Goal: Task Accomplishment & Management: Complete application form

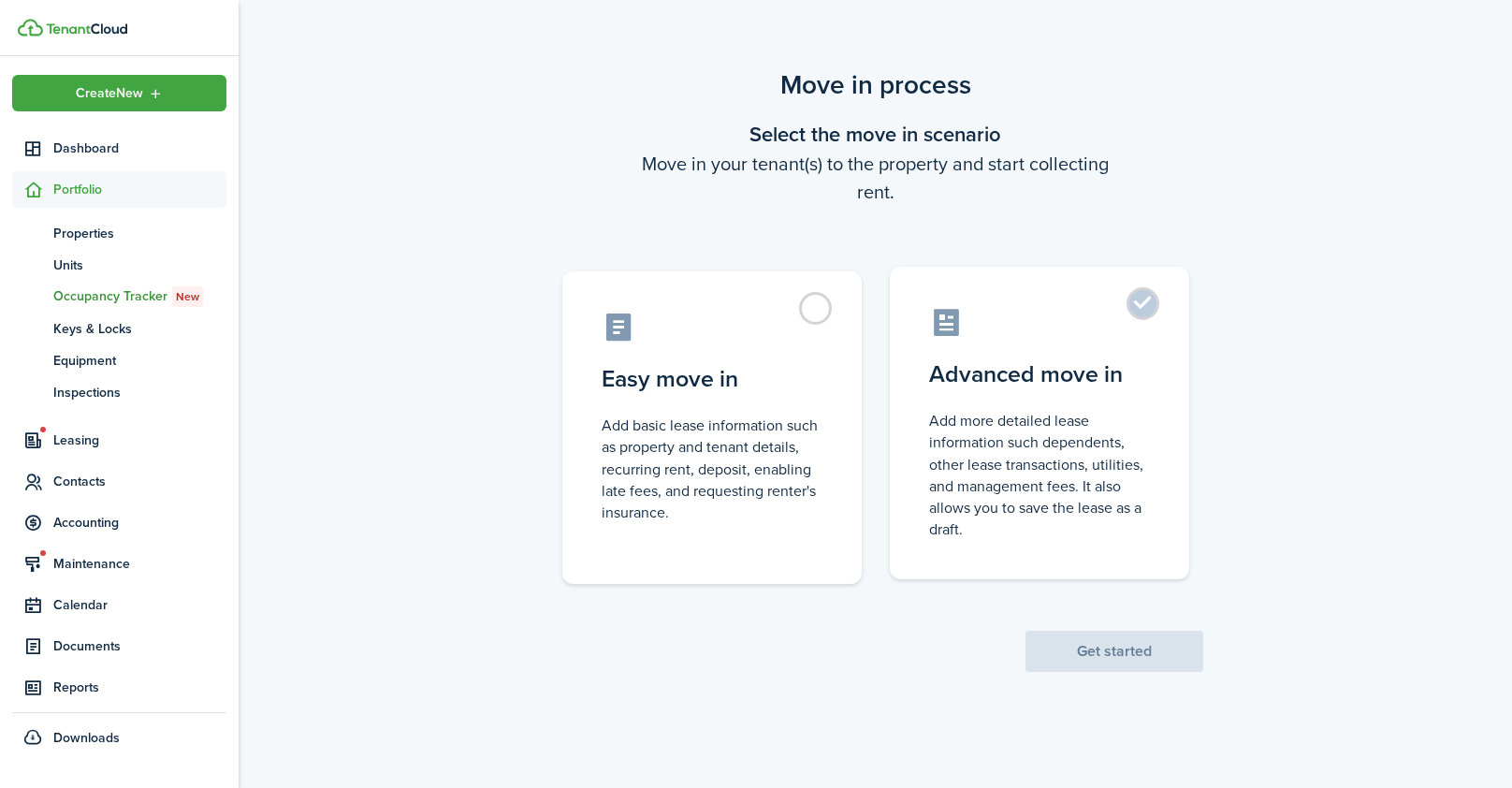
click at [1099, 442] on control-radio-card-description "Add more detailed lease information such dependents, other lease transactions, …" at bounding box center [1040, 475] width 221 height 130
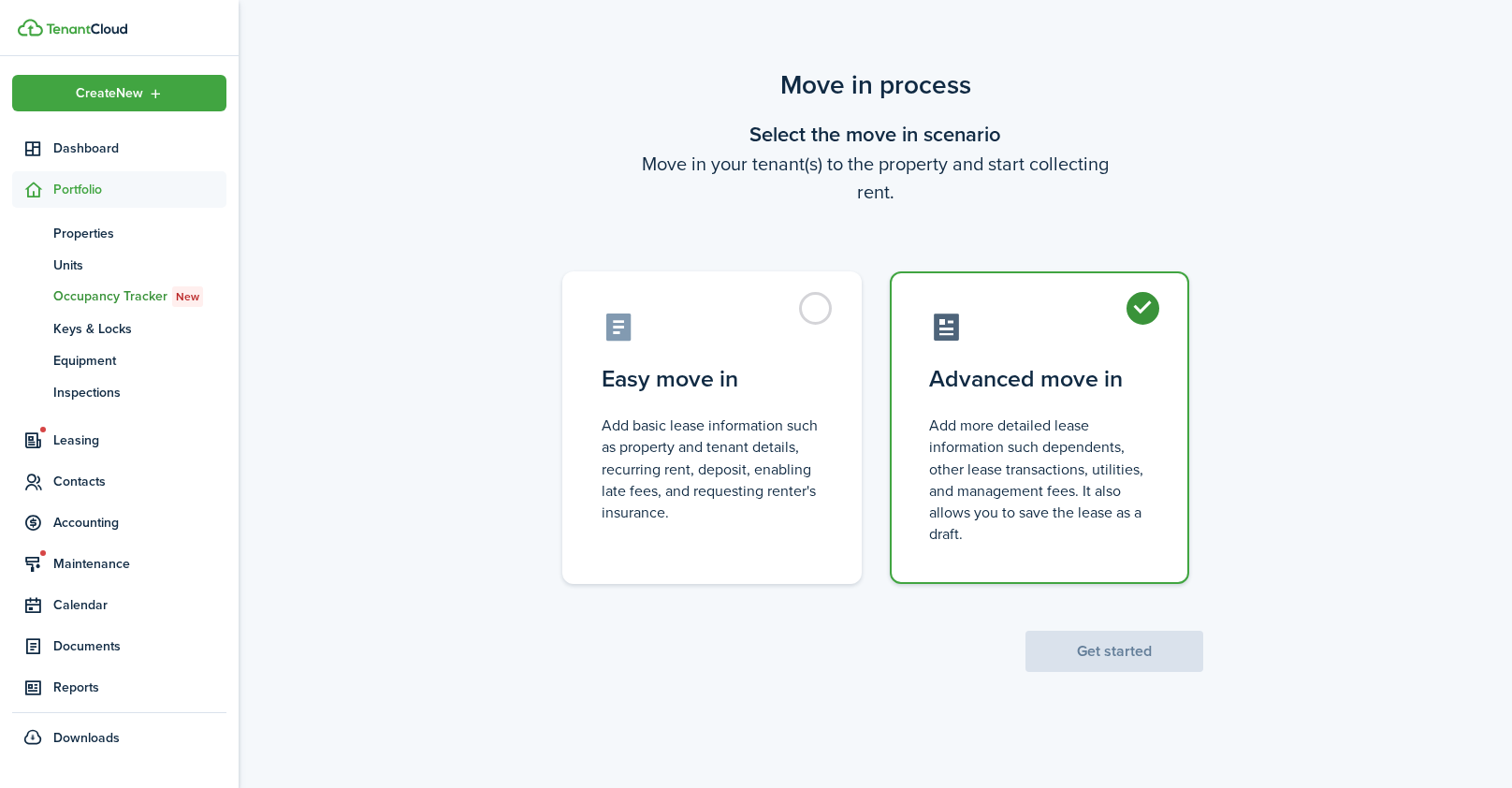
radio input "true"
click at [1091, 647] on button "Get started" at bounding box center [1114, 651] width 178 height 41
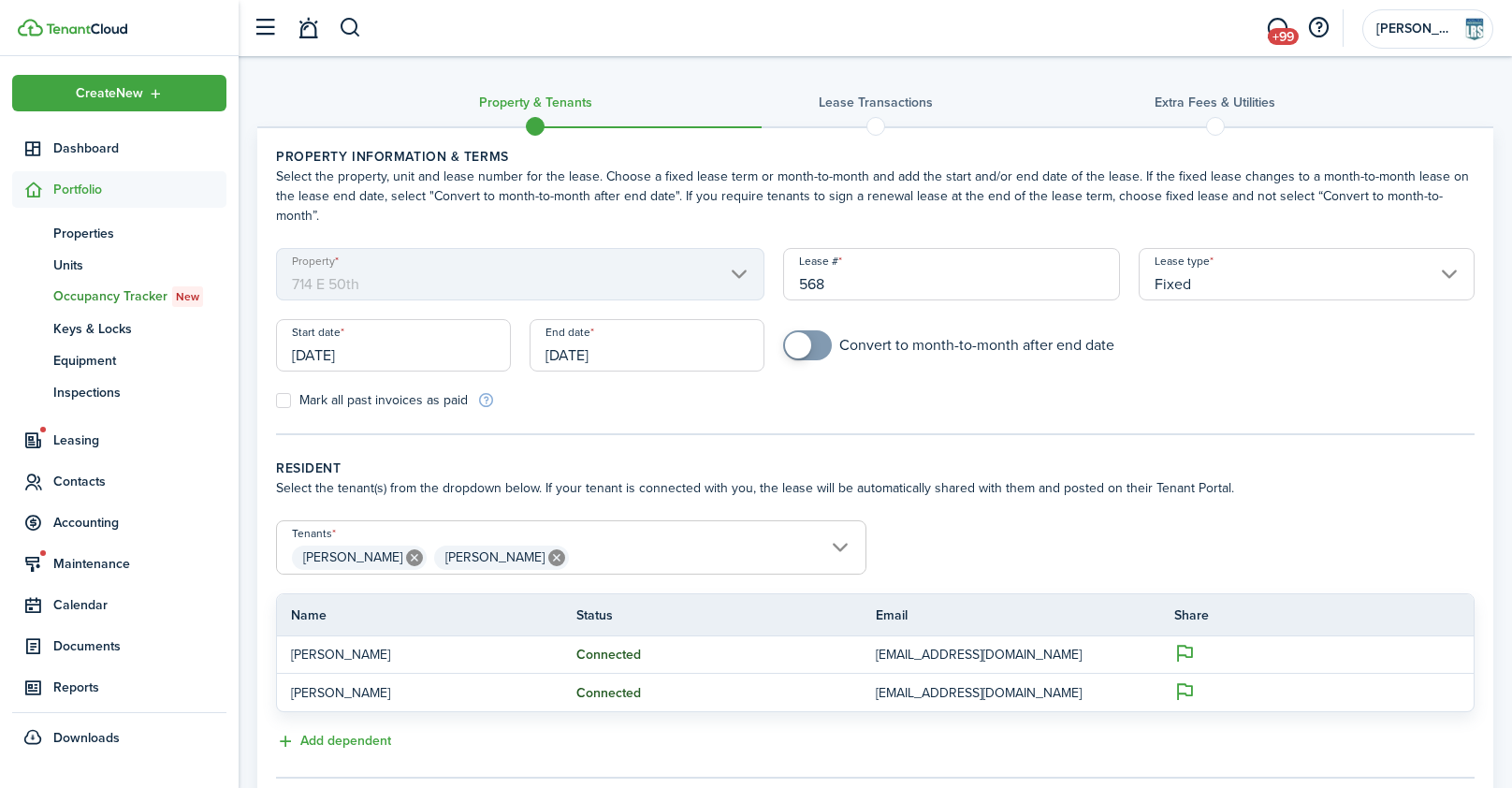
click at [444, 321] on input "[DATE]" at bounding box center [393, 345] width 235 height 52
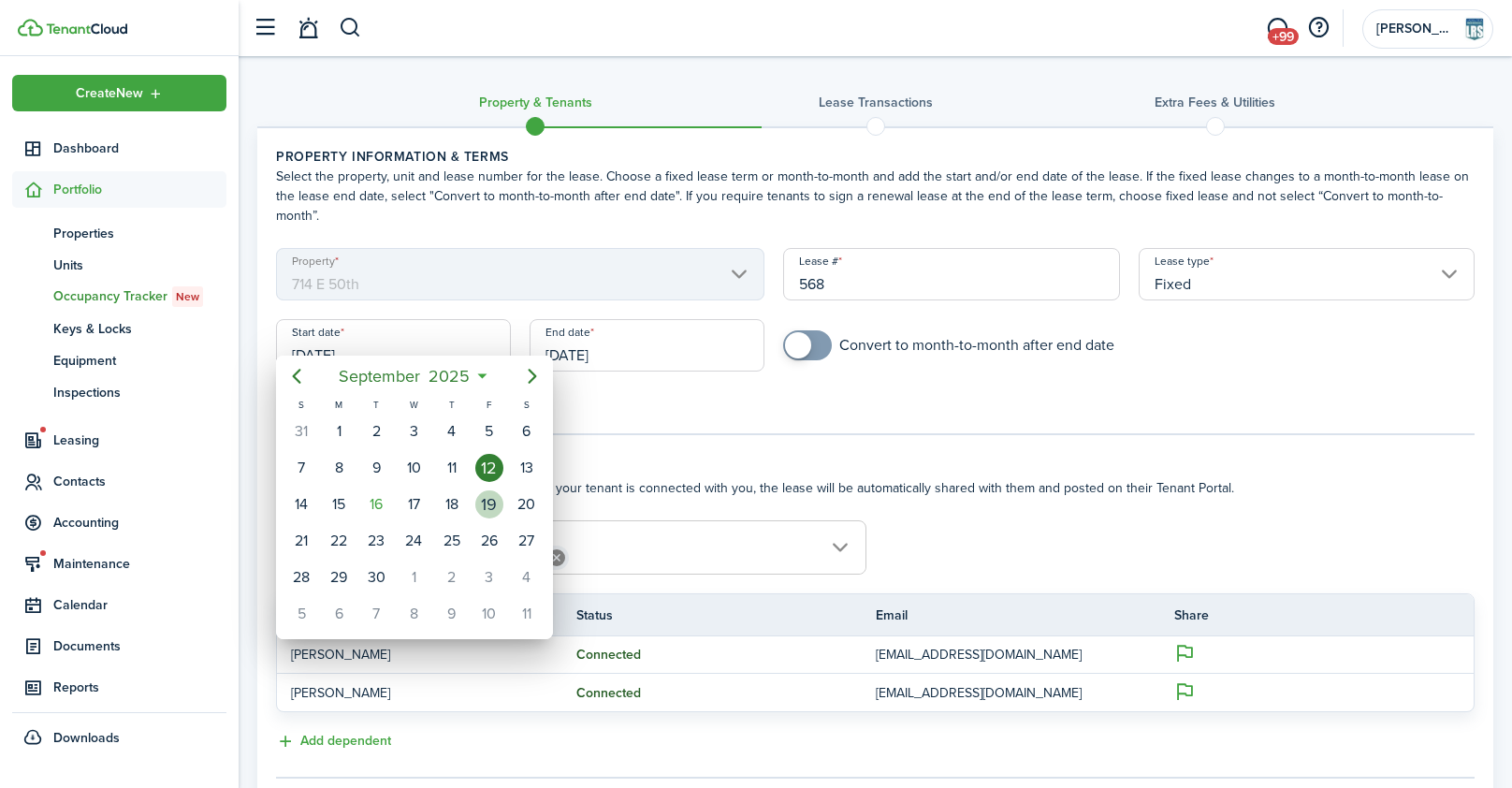
click at [486, 502] on div "19" at bounding box center [490, 504] width 29 height 29
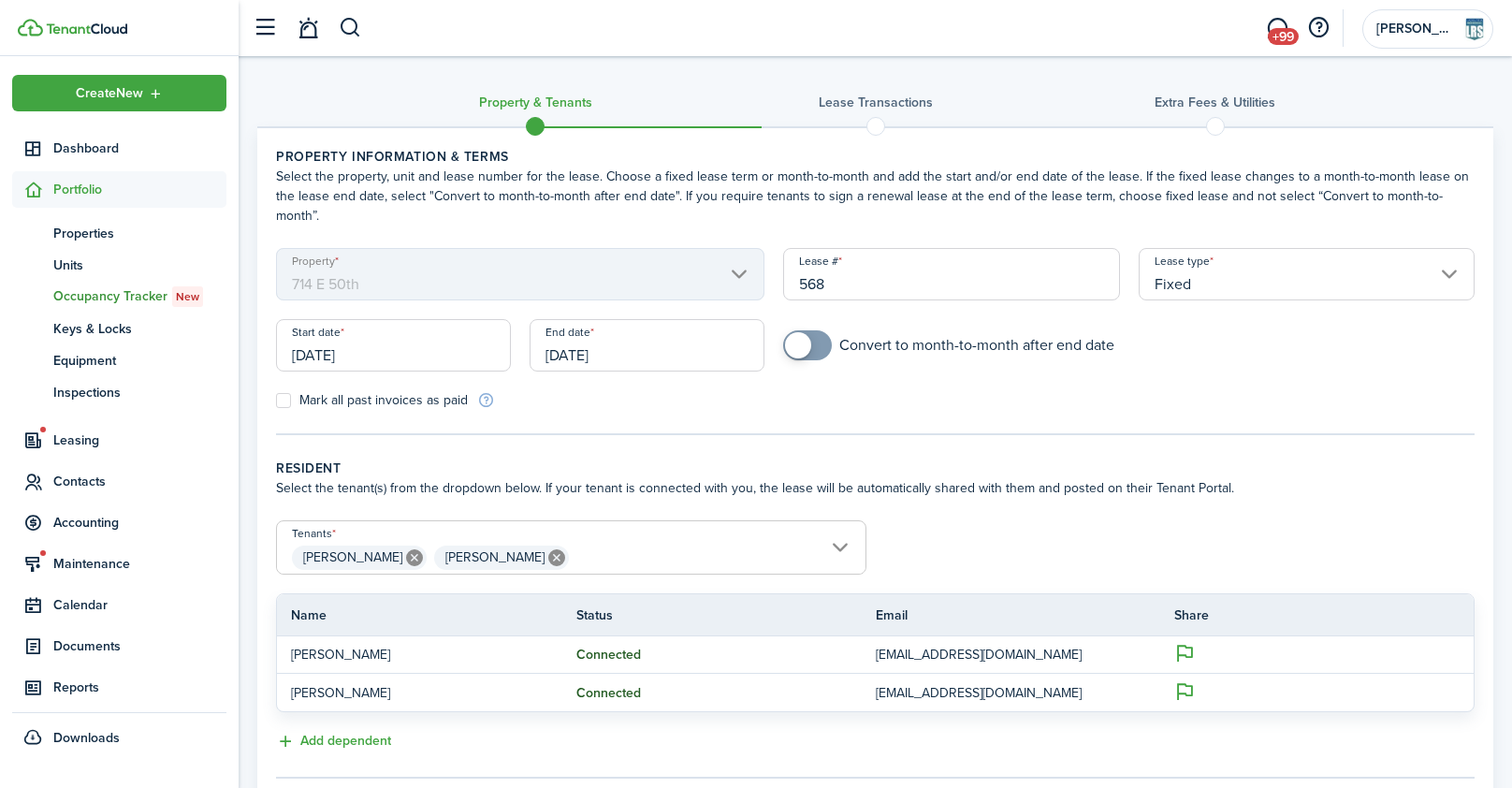
click at [358, 336] on input "[DATE]" at bounding box center [393, 345] width 235 height 52
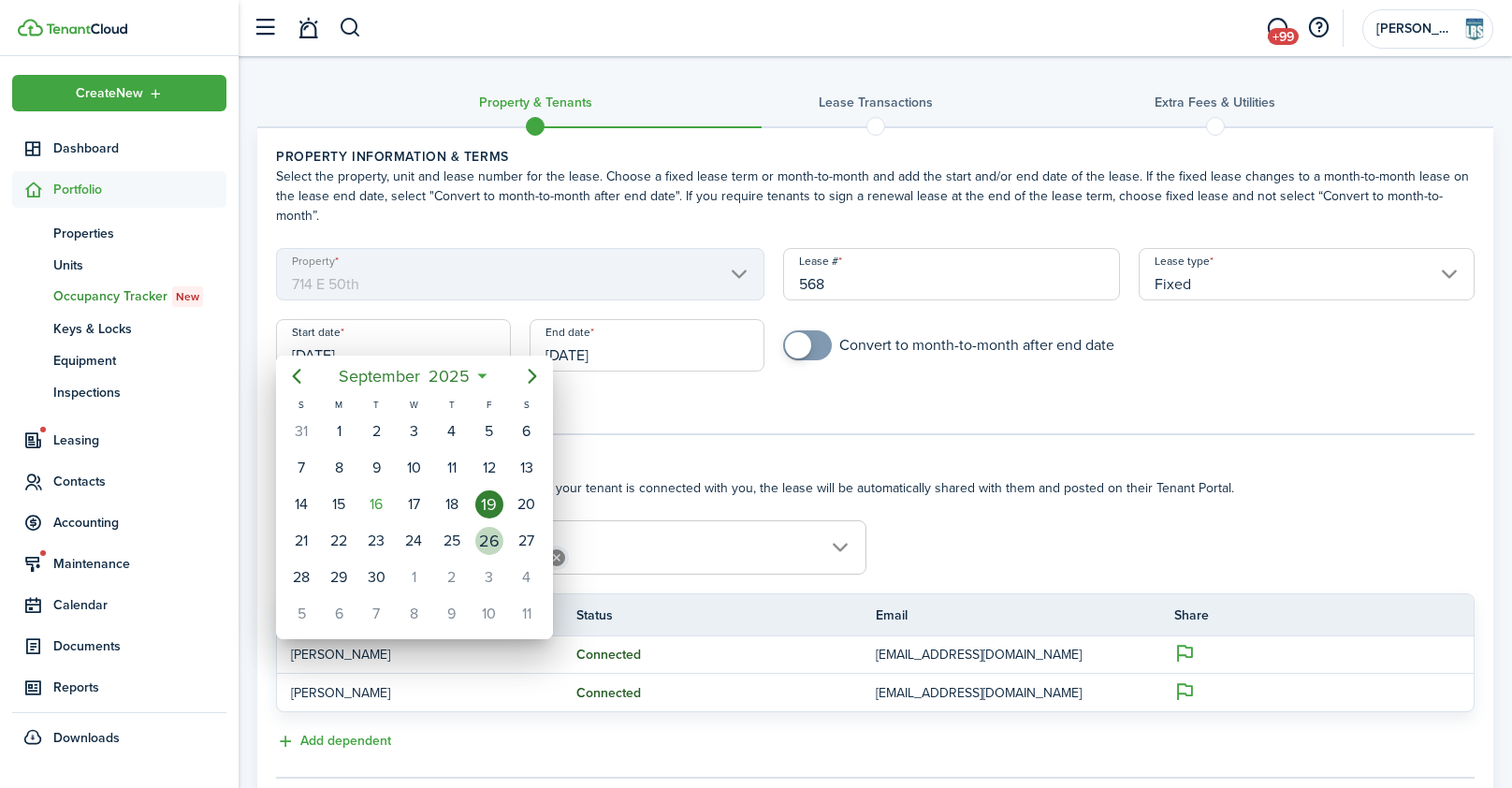
click at [491, 538] on div "26" at bounding box center [490, 542] width 29 height 29
type input "[DATE]"
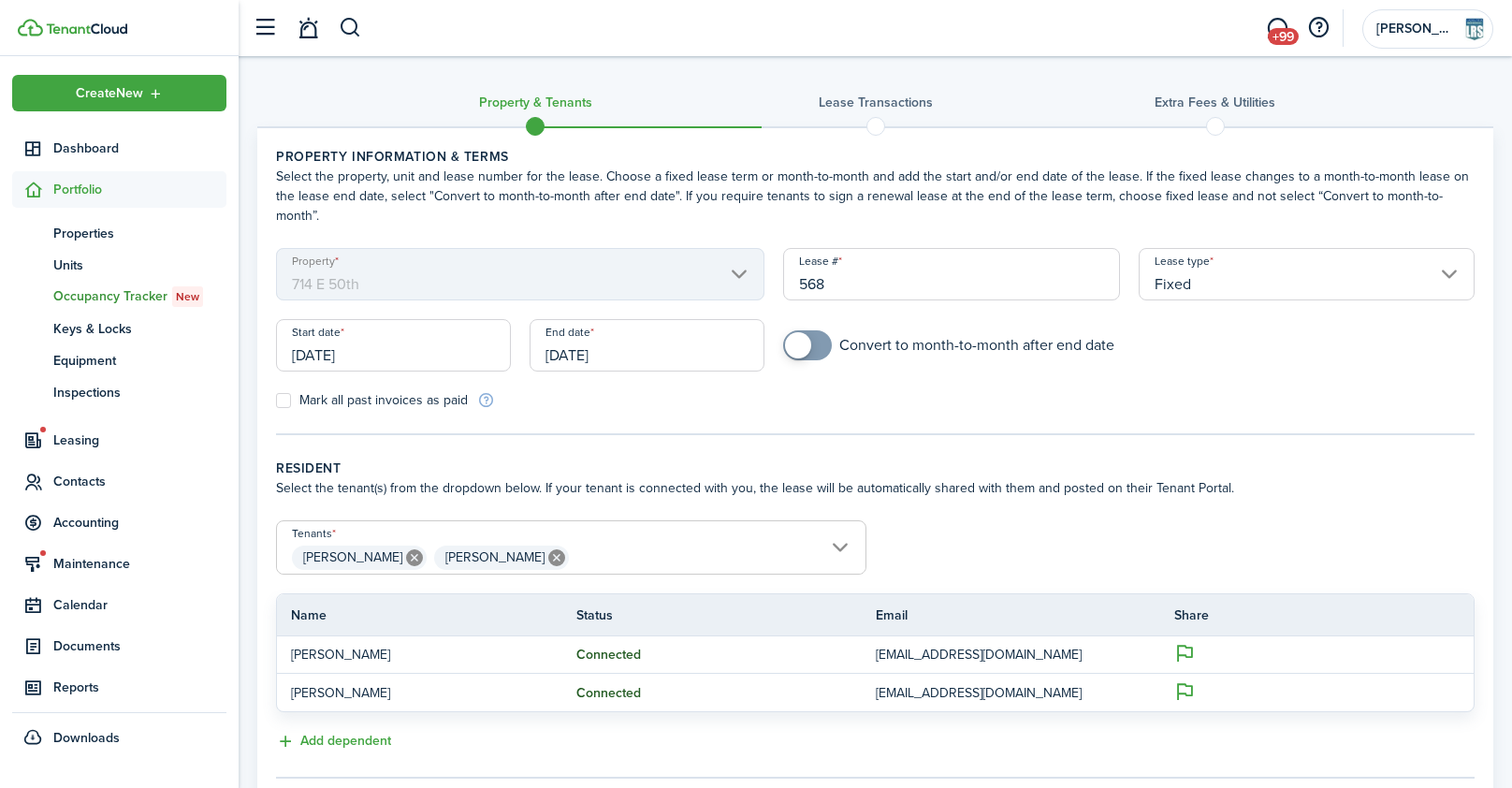
click at [603, 321] on input "[DATE]" at bounding box center [647, 345] width 235 height 52
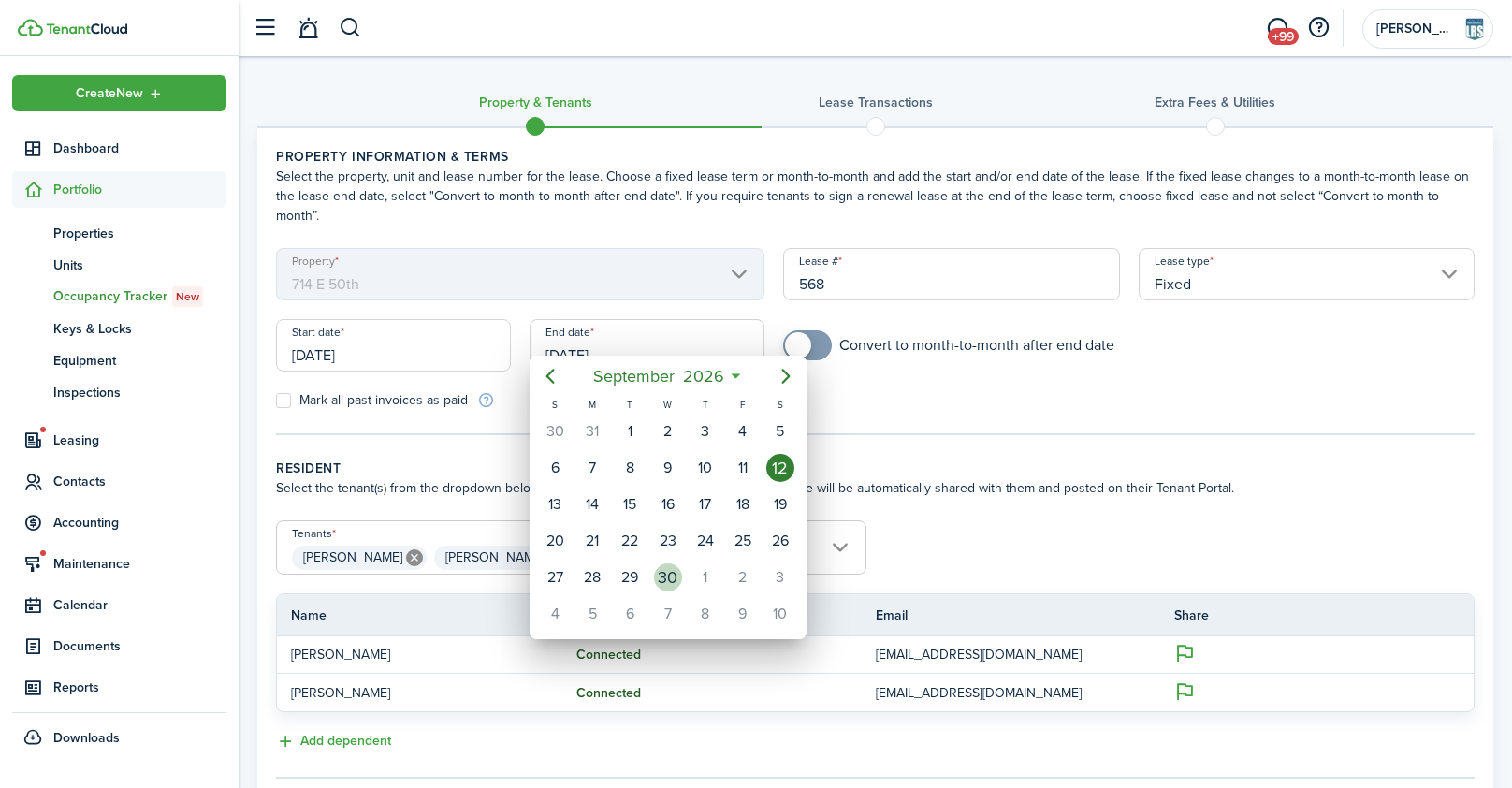
click at [663, 569] on div "30" at bounding box center [668, 578] width 29 height 29
type input "[DATE]"
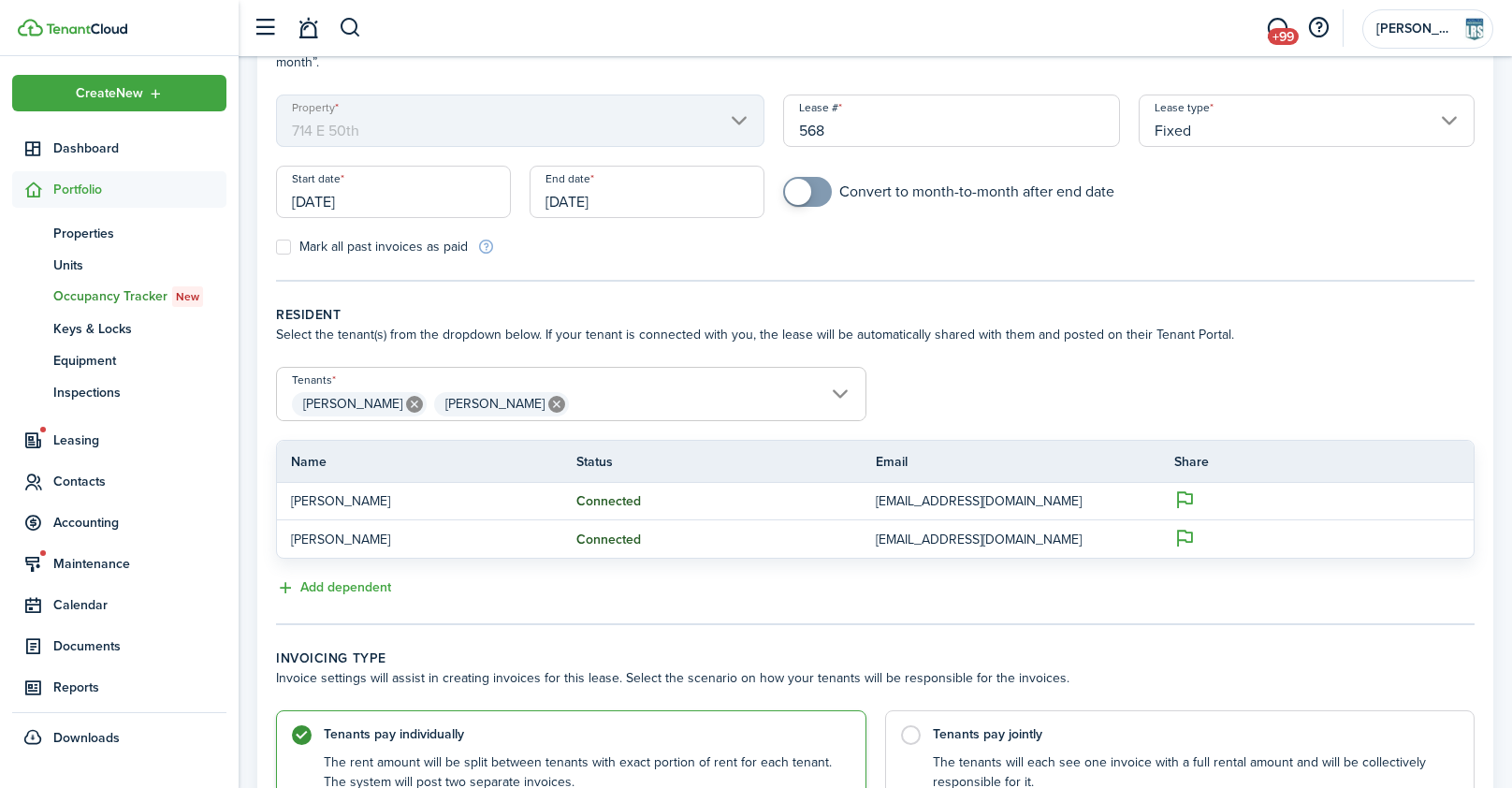
scroll to position [165, 0]
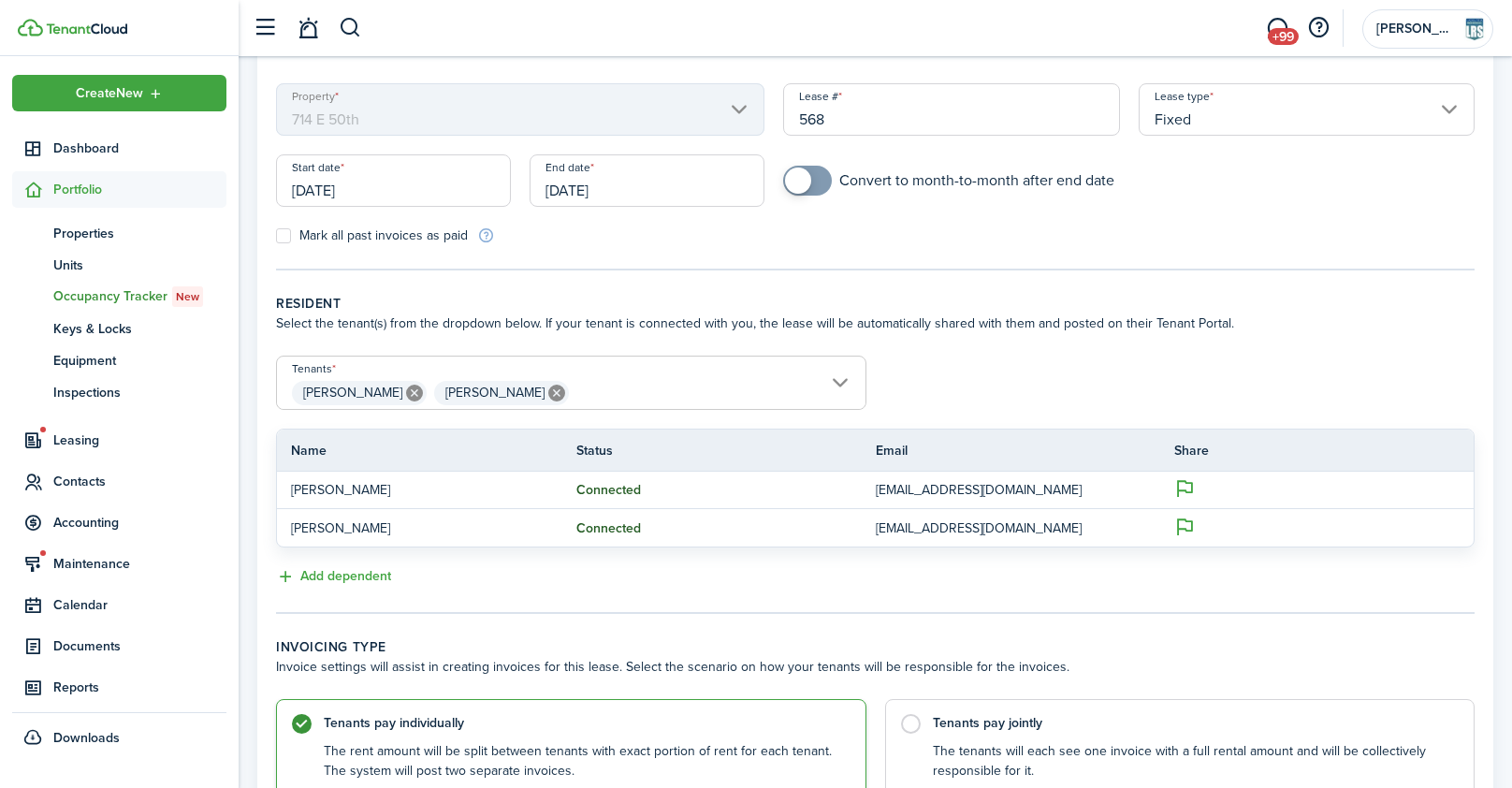
click at [621, 377] on span "[PERSON_NAME] [PERSON_NAME]" at bounding box center [571, 392] width 589 height 31
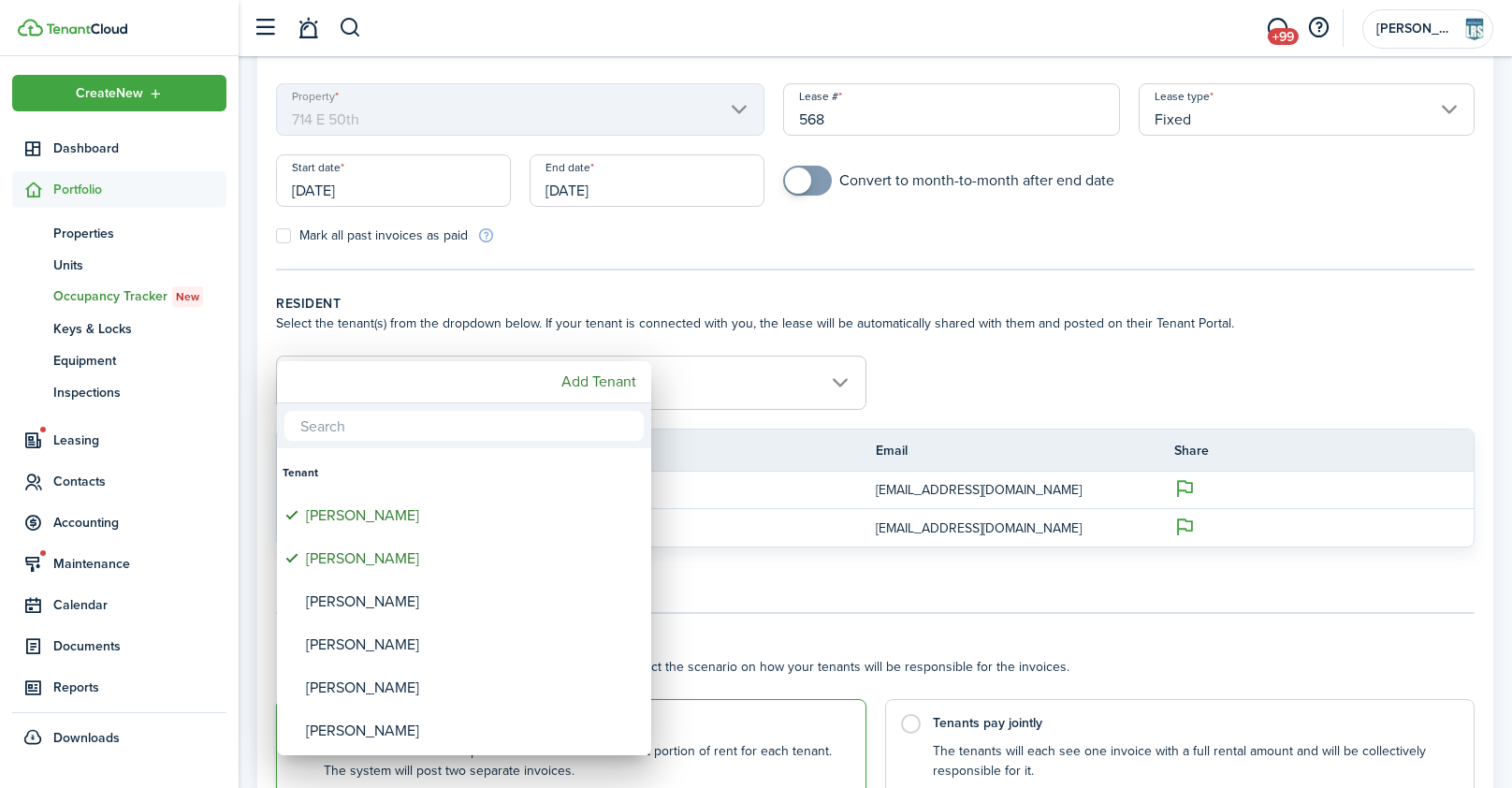
click at [321, 426] on input "text" at bounding box center [464, 425] width 360 height 30
type input "l"
click at [952, 364] on div at bounding box center [756, 394] width 1812 height 1088
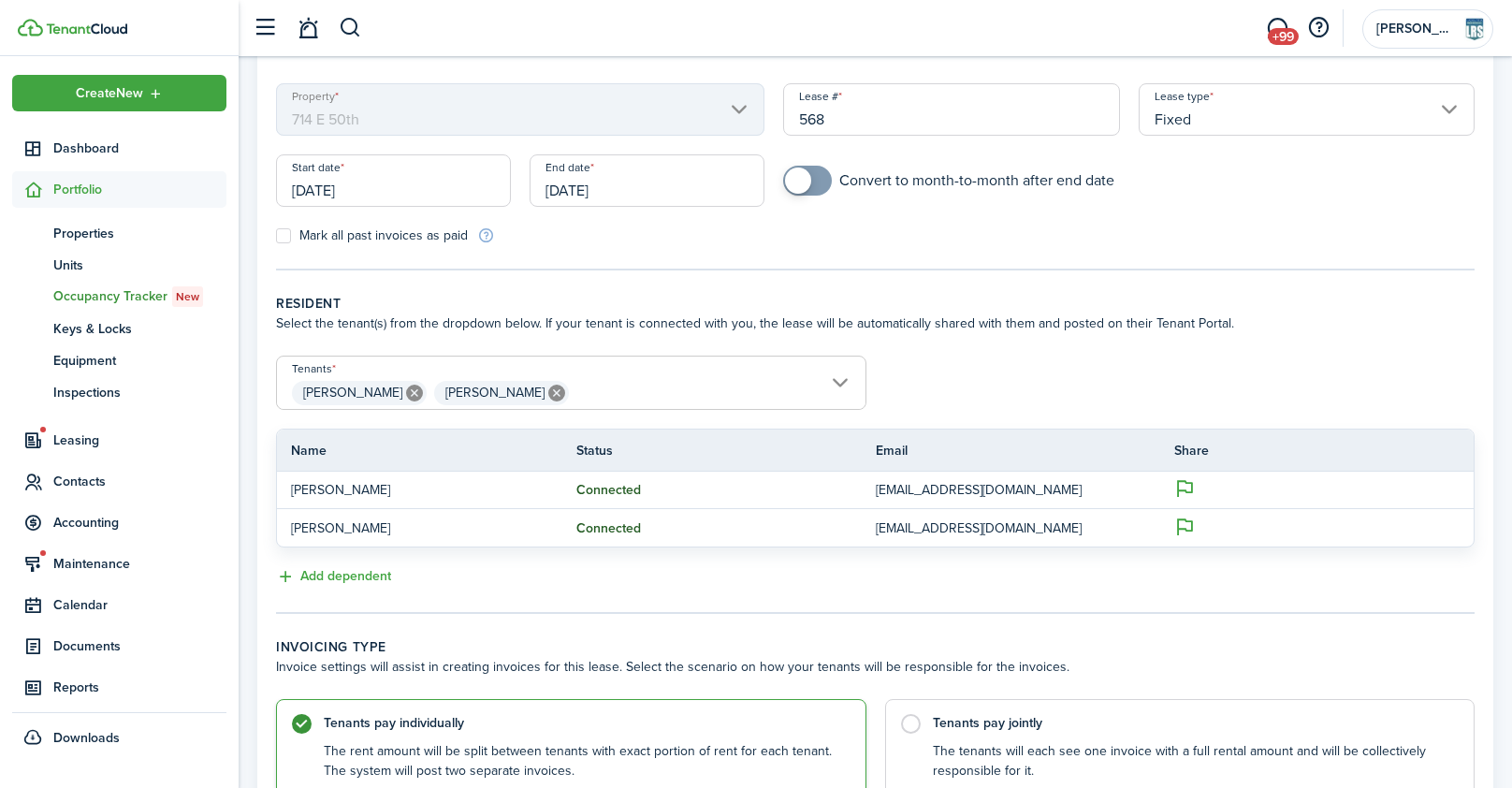
click at [839, 377] on span "[PERSON_NAME] [PERSON_NAME]" at bounding box center [571, 392] width 589 height 31
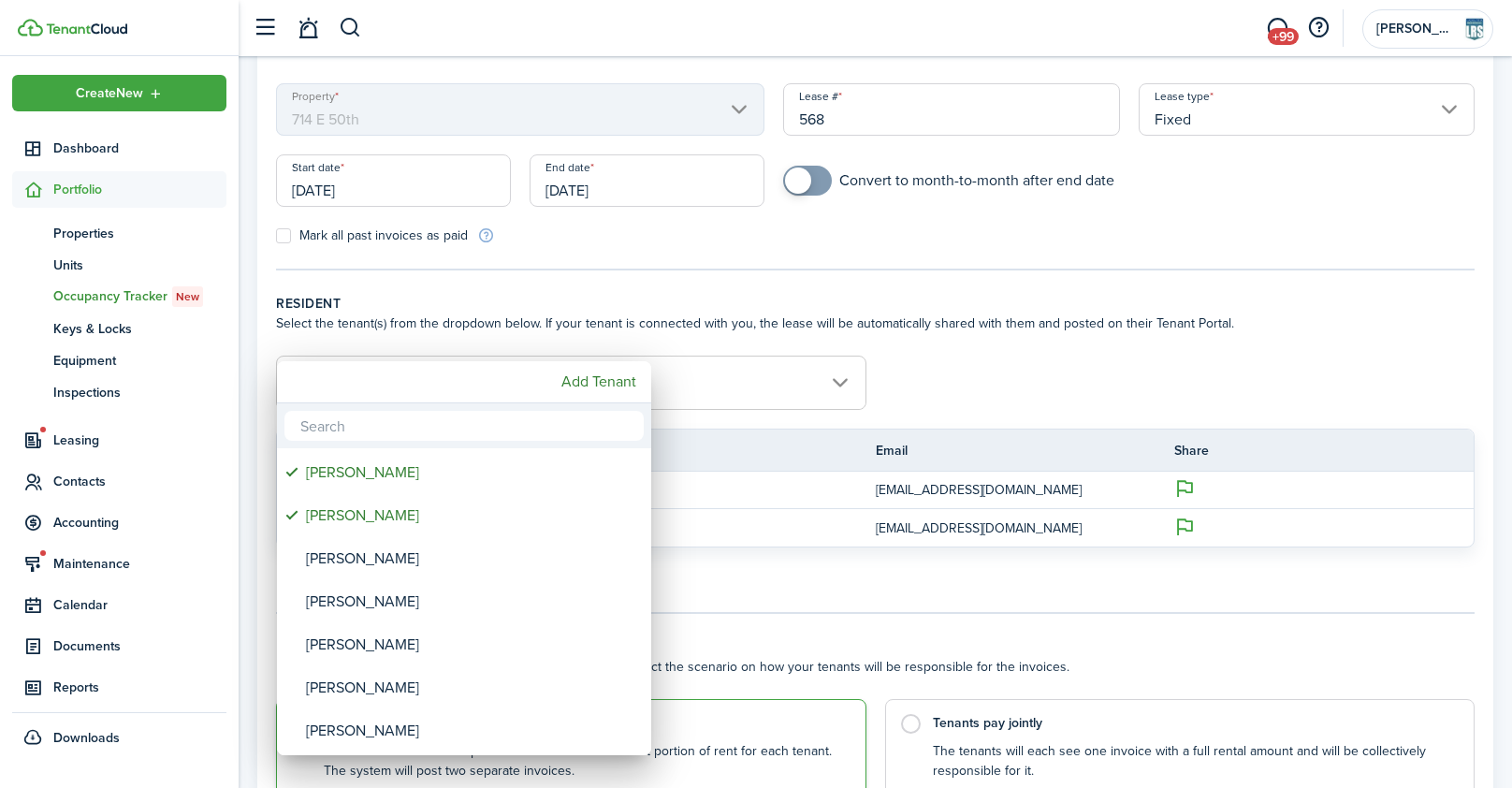
click at [839, 360] on div at bounding box center [756, 394] width 1812 height 1088
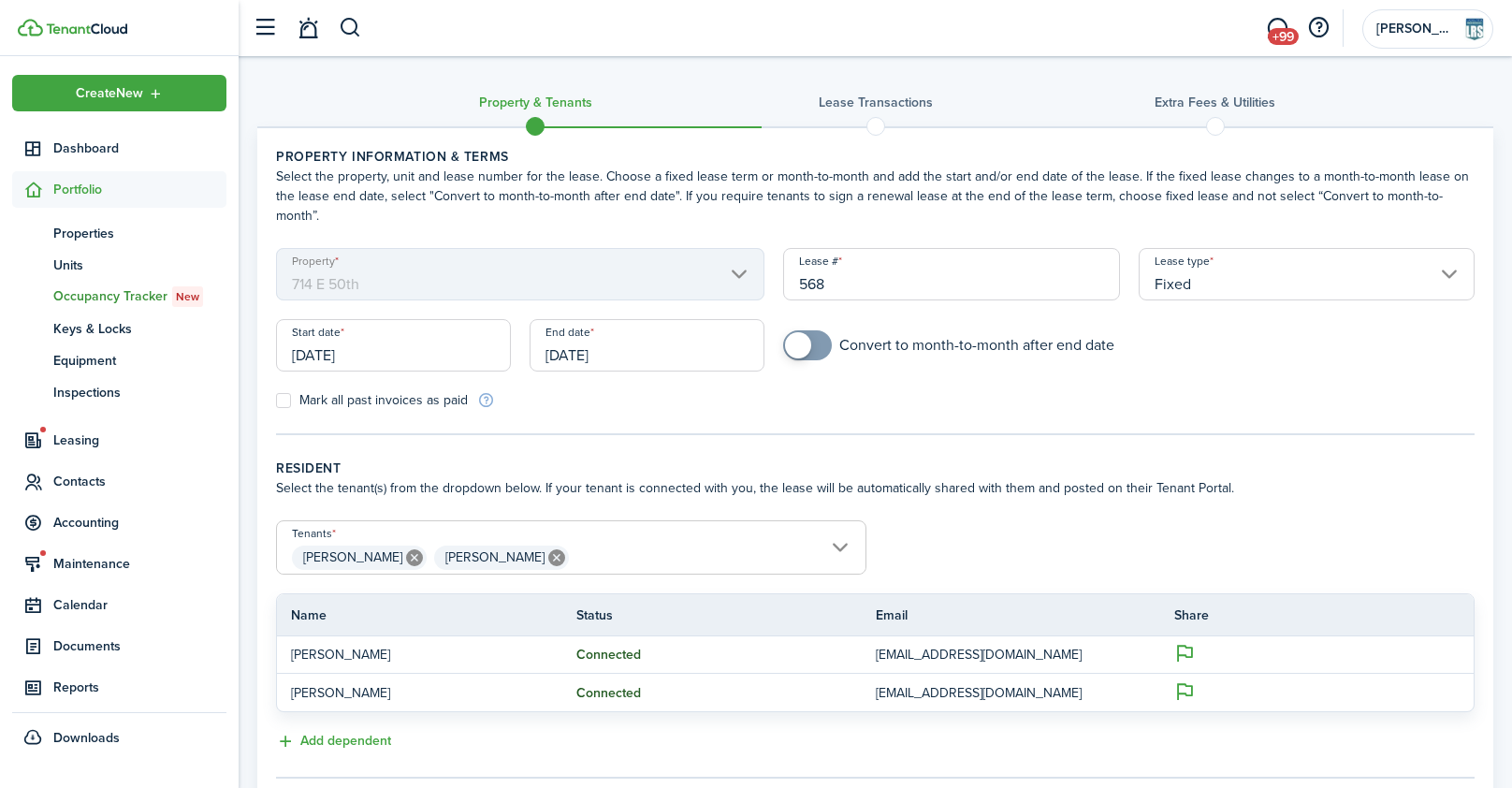
scroll to position [310, 0]
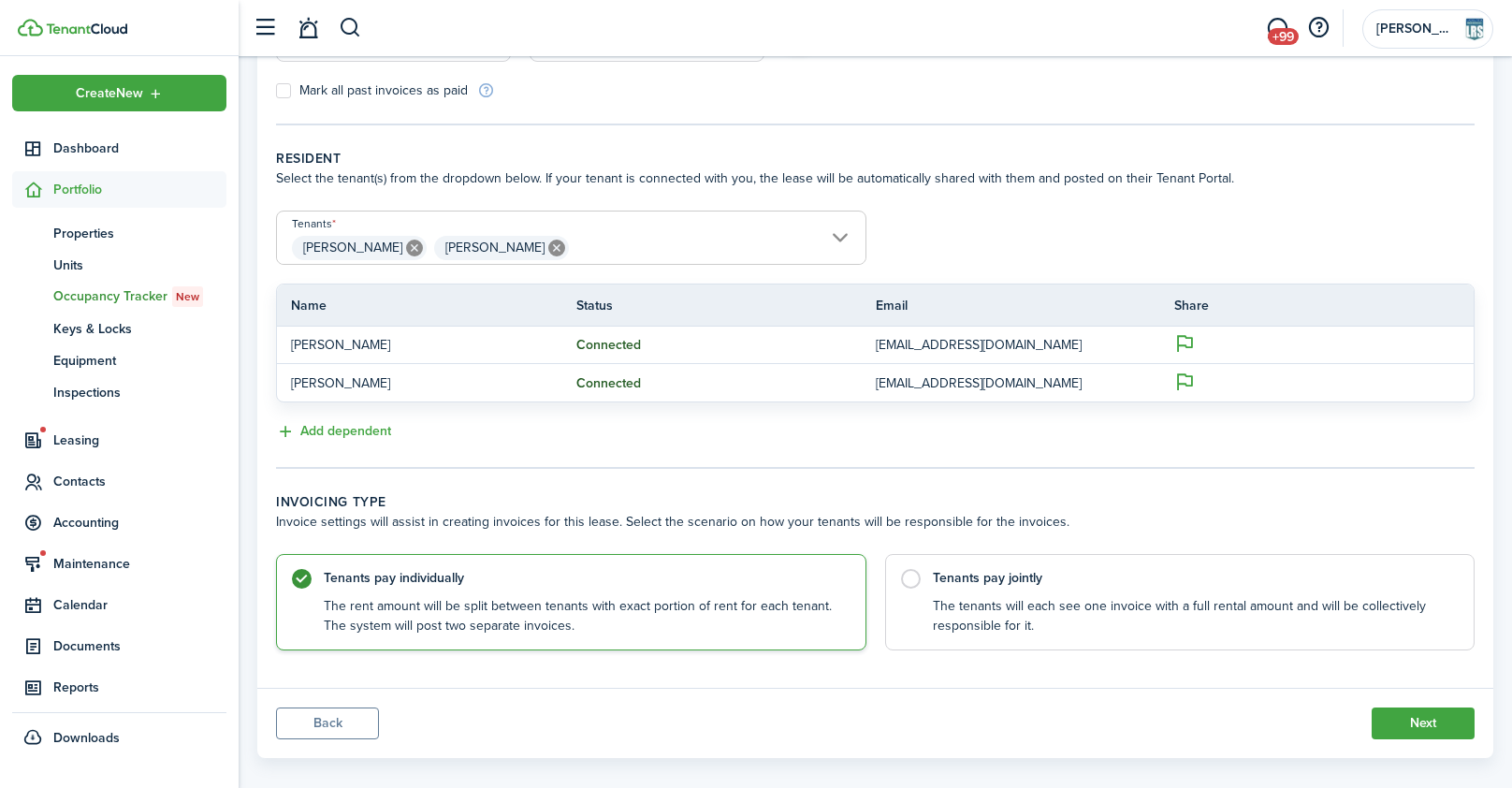
click at [352, 708] on button "Back" at bounding box center [327, 723] width 103 height 31
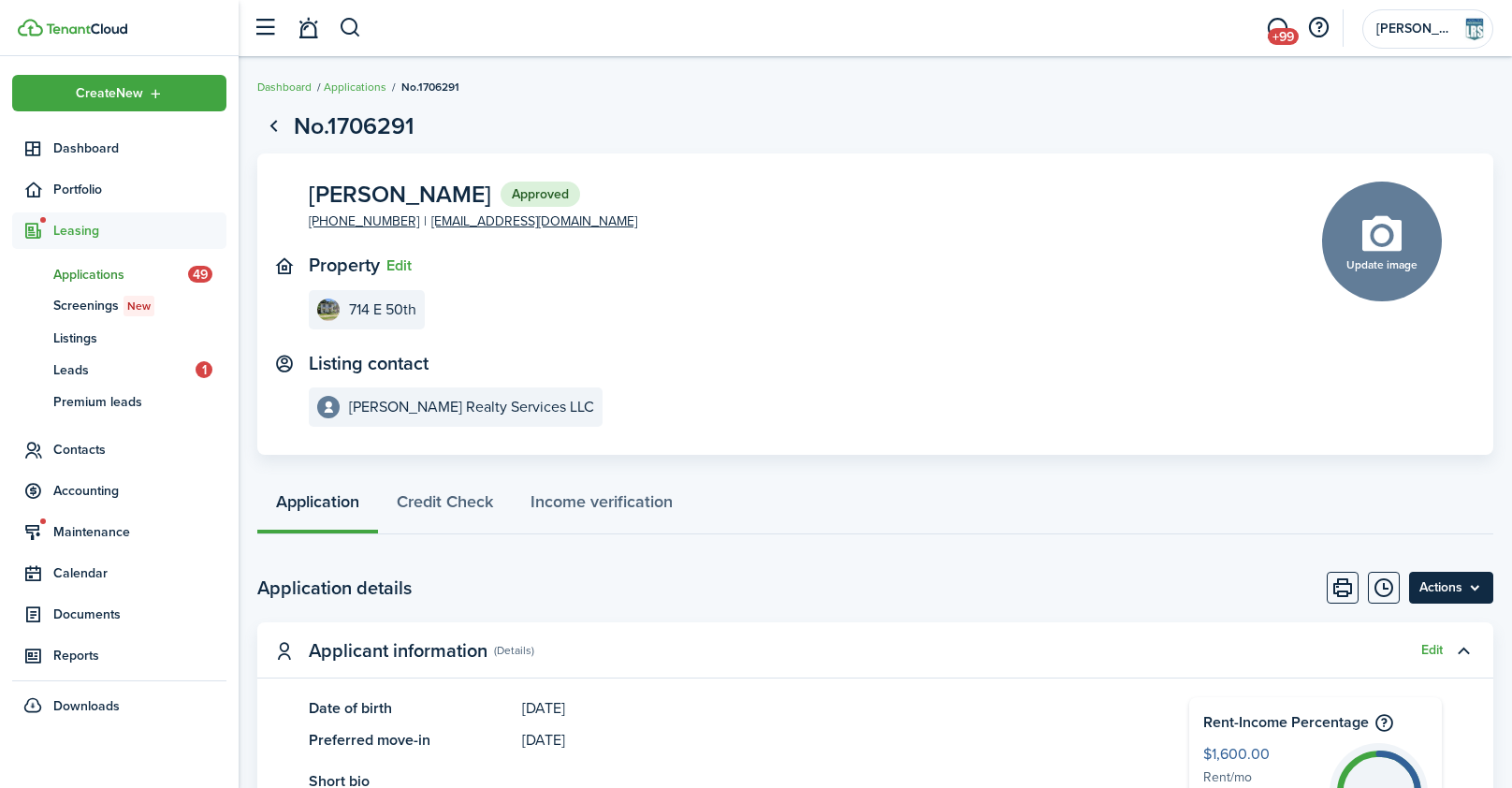
click at [1456, 583] on menu-btn "Actions" at bounding box center [1451, 587] width 85 height 31
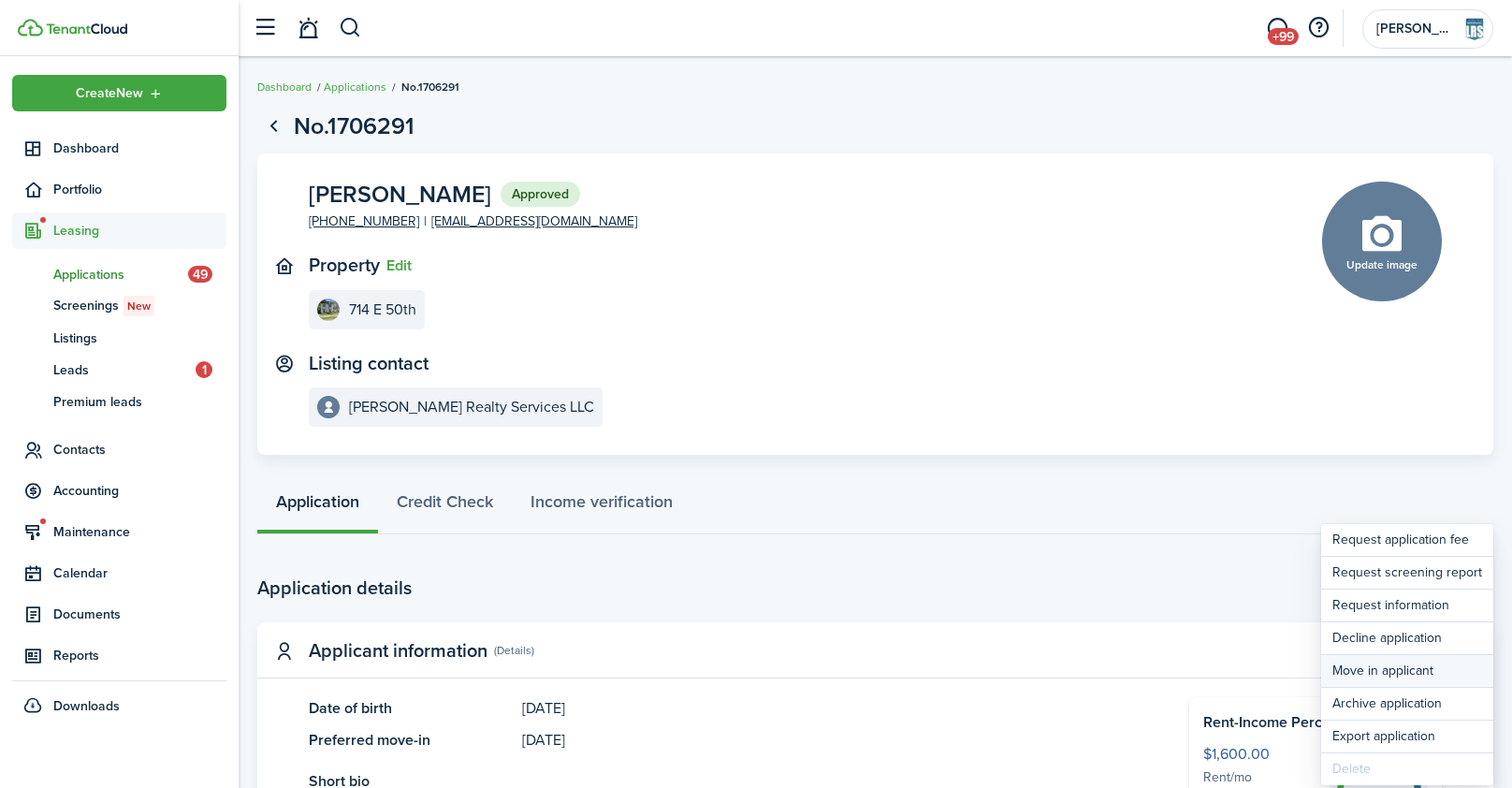
click at [1396, 671] on button "Move in applicant" at bounding box center [1407, 670] width 172 height 31
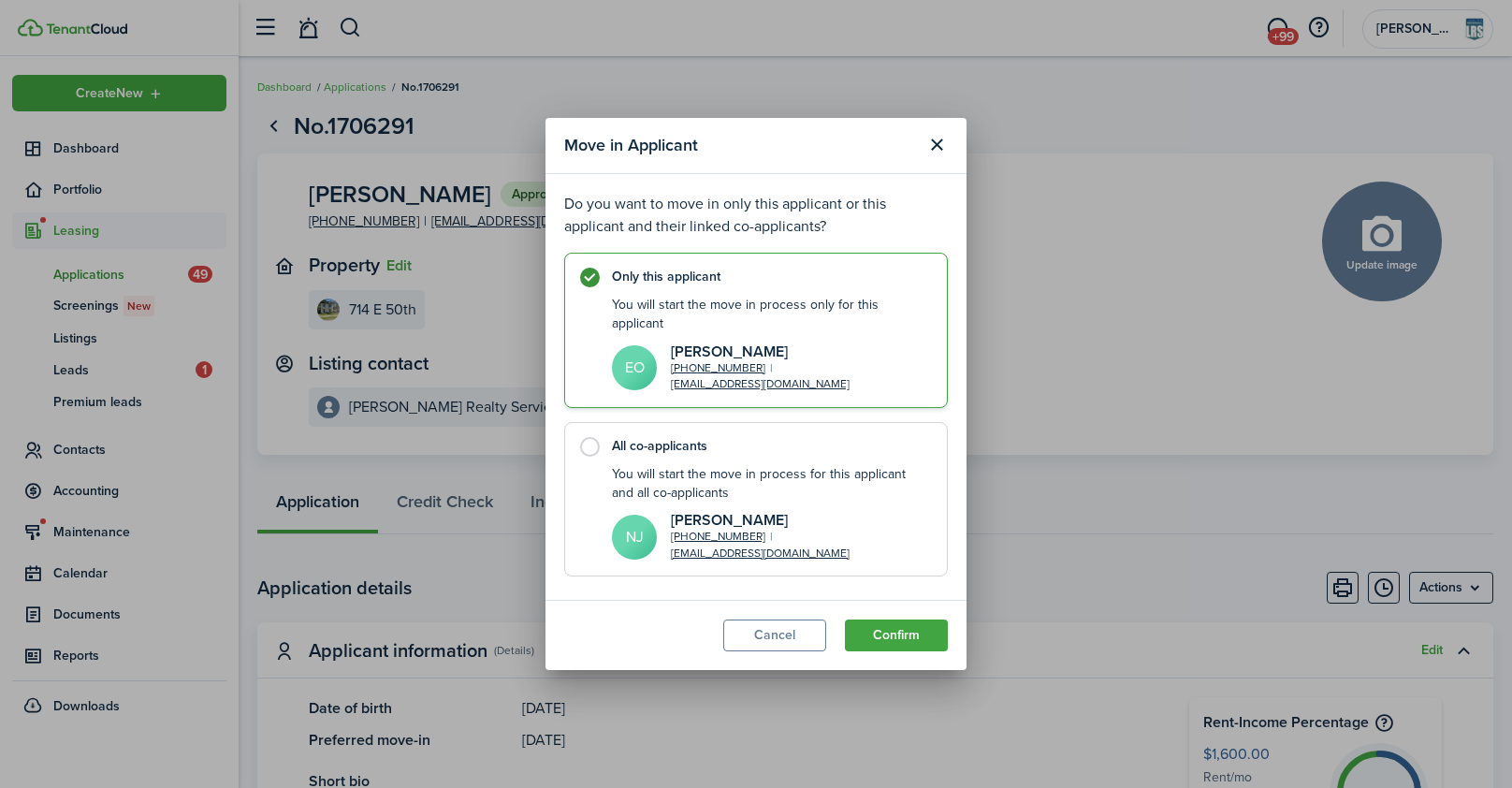
click at [834, 423] on label "All co-applicants You will start the move in process for this applicant and all…" at bounding box center [756, 500] width 383 height 155
radio input "false"
radio input "true"
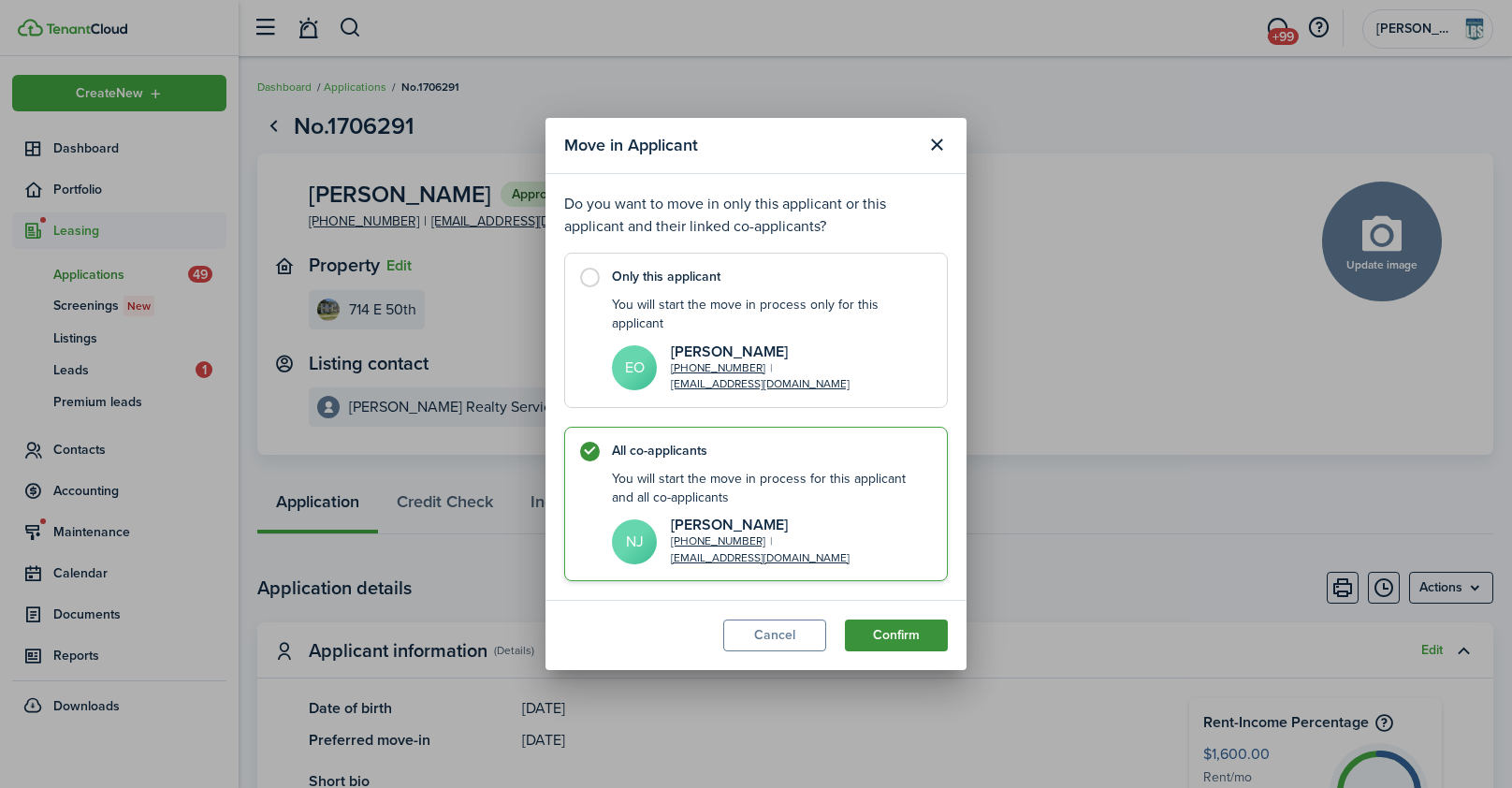
click at [908, 632] on button "Confirm" at bounding box center [896, 635] width 103 height 31
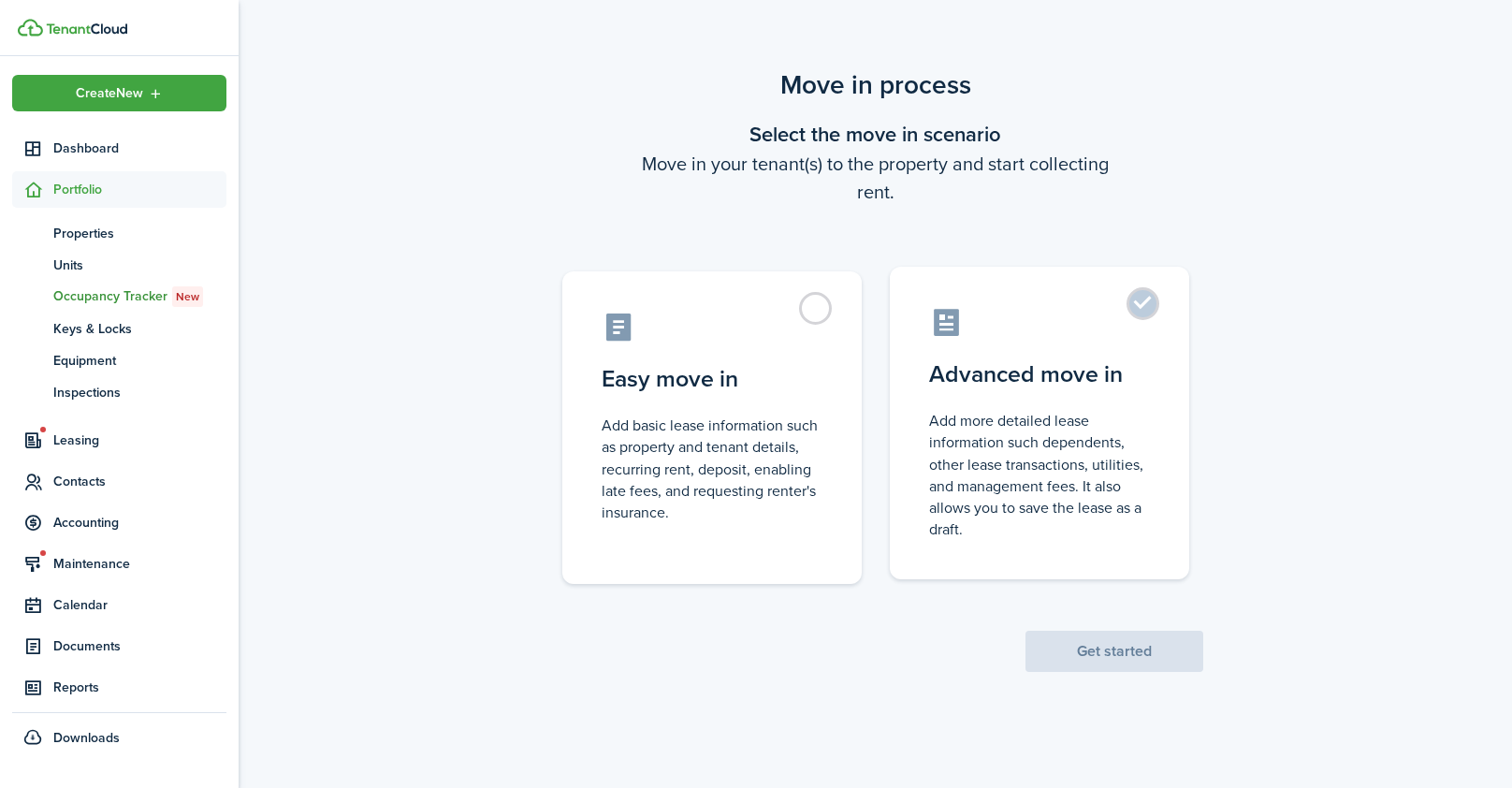
click at [1002, 352] on label "Advanced move in Add more detailed lease information such dependents, other lea…" at bounding box center [1039, 423] width 300 height 312
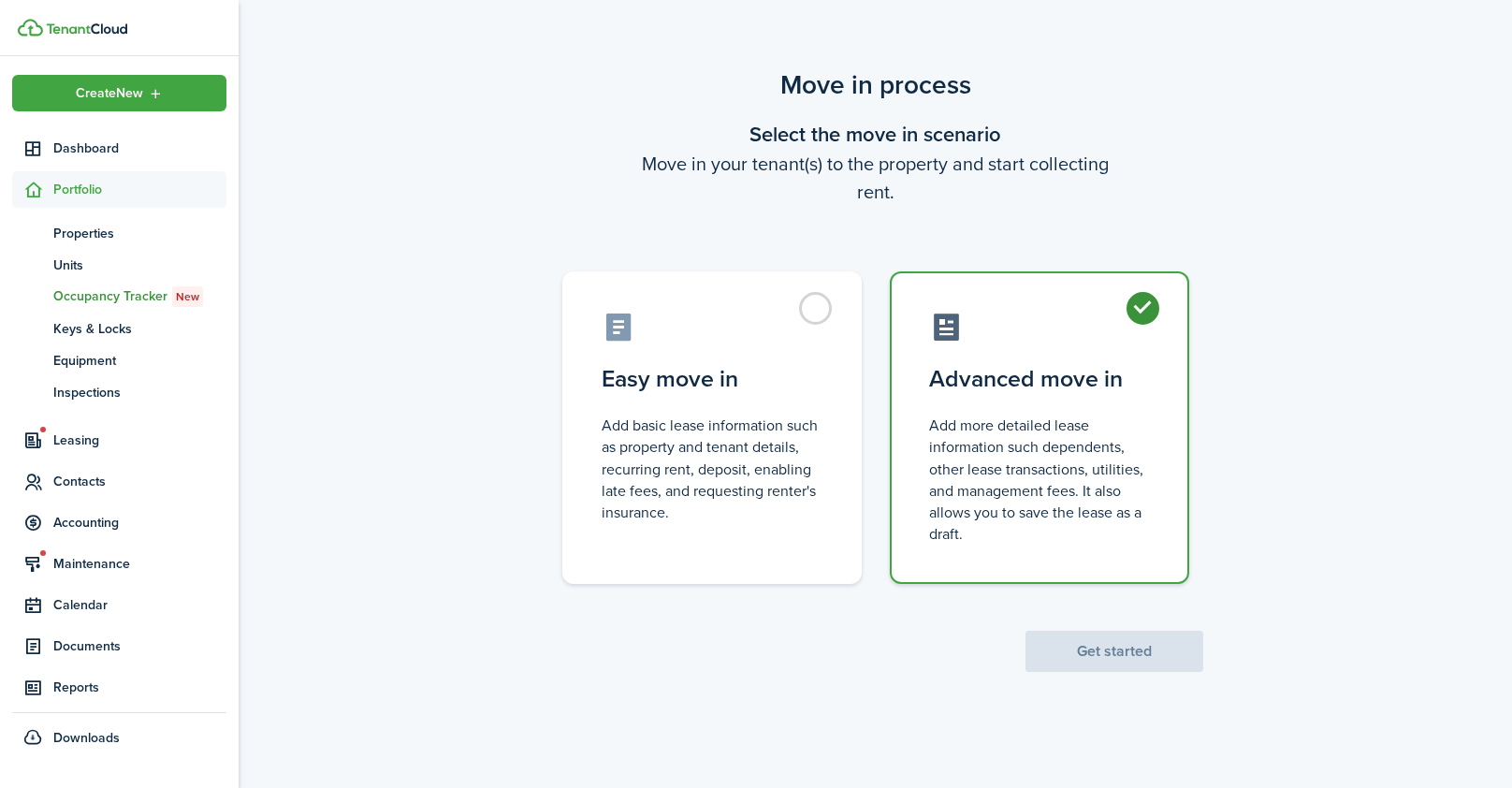
radio input "true"
click at [1126, 658] on button "Get started" at bounding box center [1114, 651] width 178 height 41
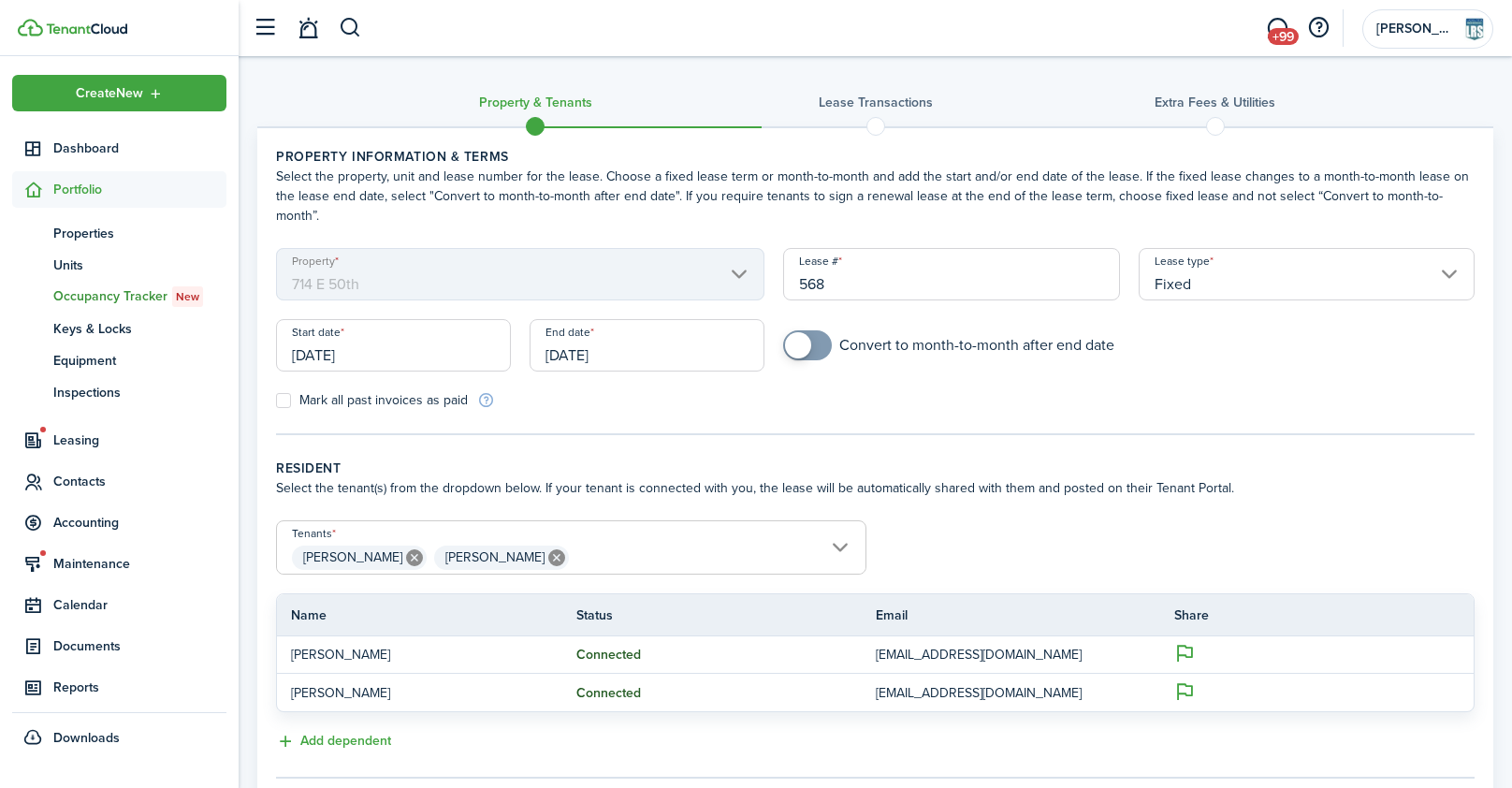
click at [406, 325] on input "[DATE]" at bounding box center [393, 345] width 235 height 52
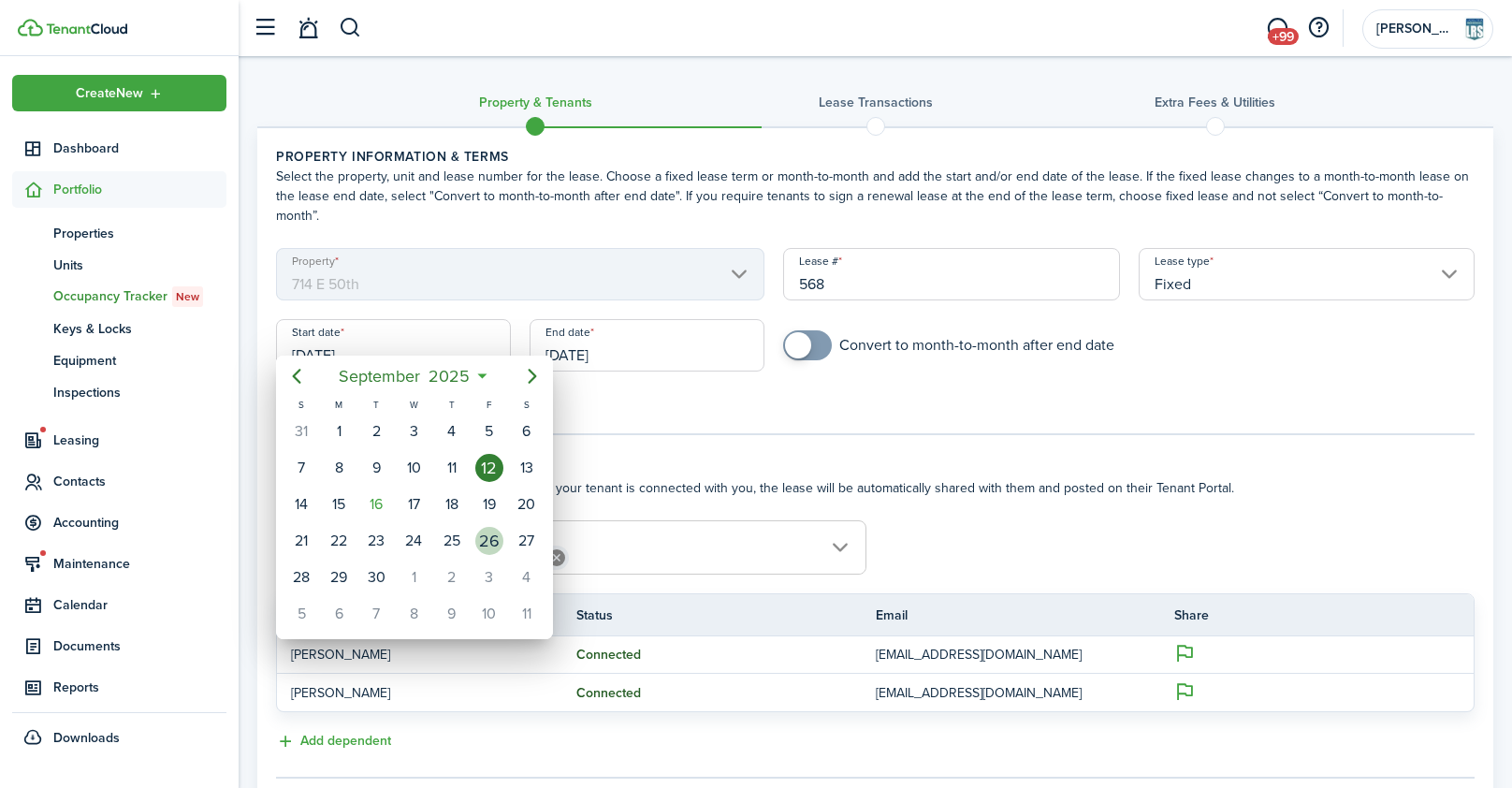
click at [492, 538] on div "26" at bounding box center [490, 542] width 29 height 29
type input "[DATE]"
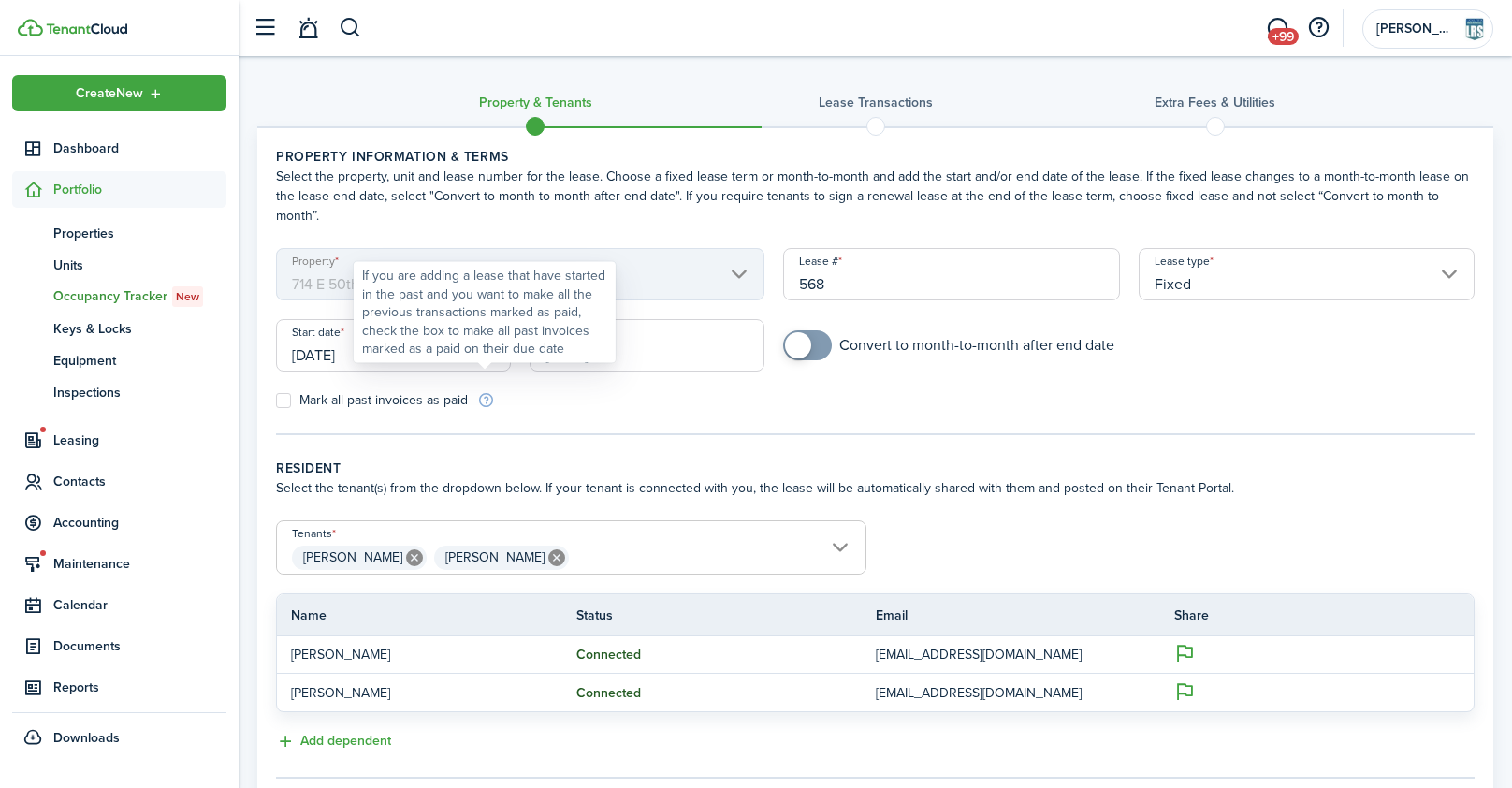
click at [404, 329] on div "If you are adding a lease that have started in the past and you want to make al…" at bounding box center [485, 312] width 245 height 91
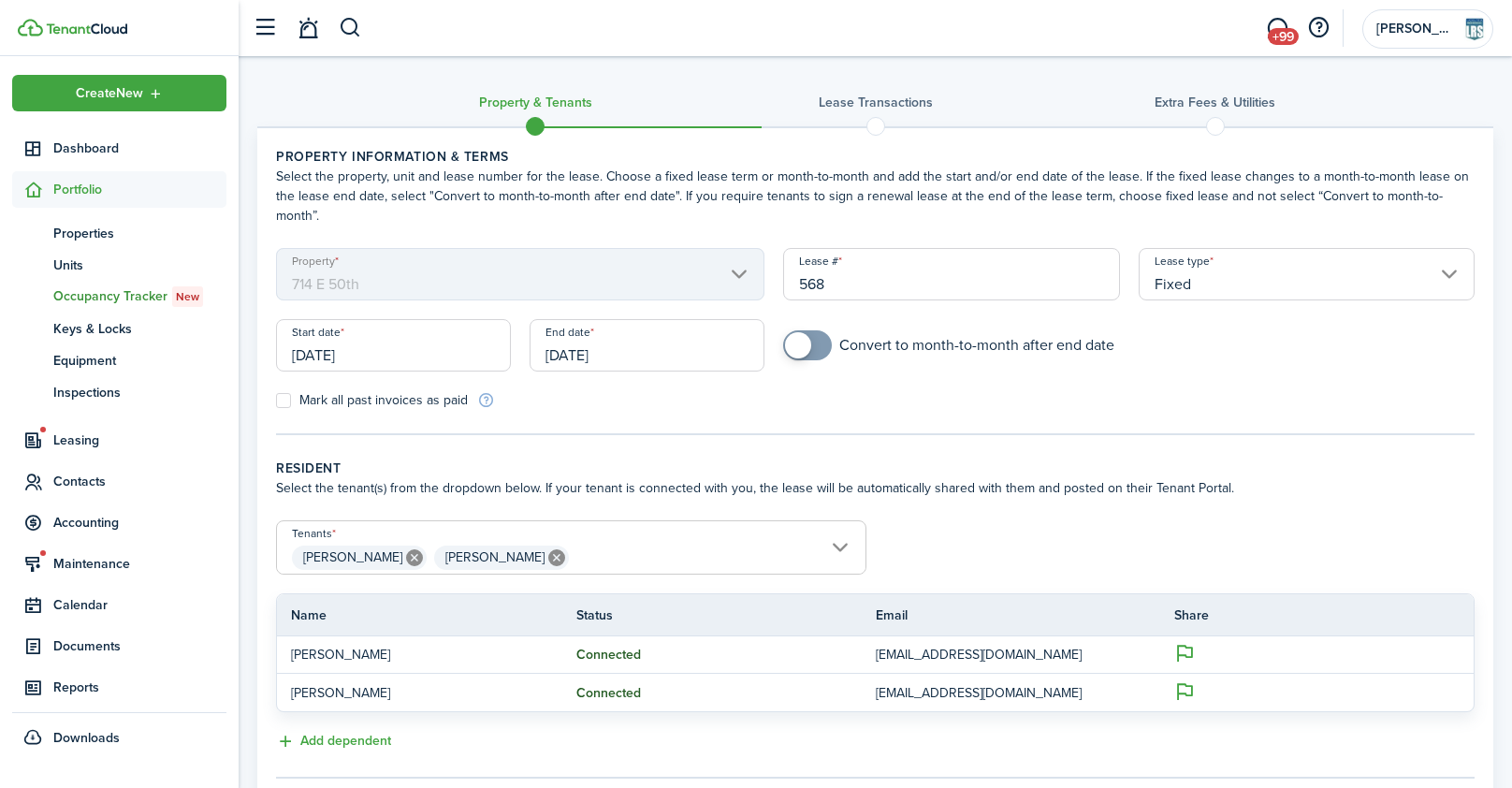
click at [317, 328] on input "[DATE]" at bounding box center [393, 345] width 235 height 52
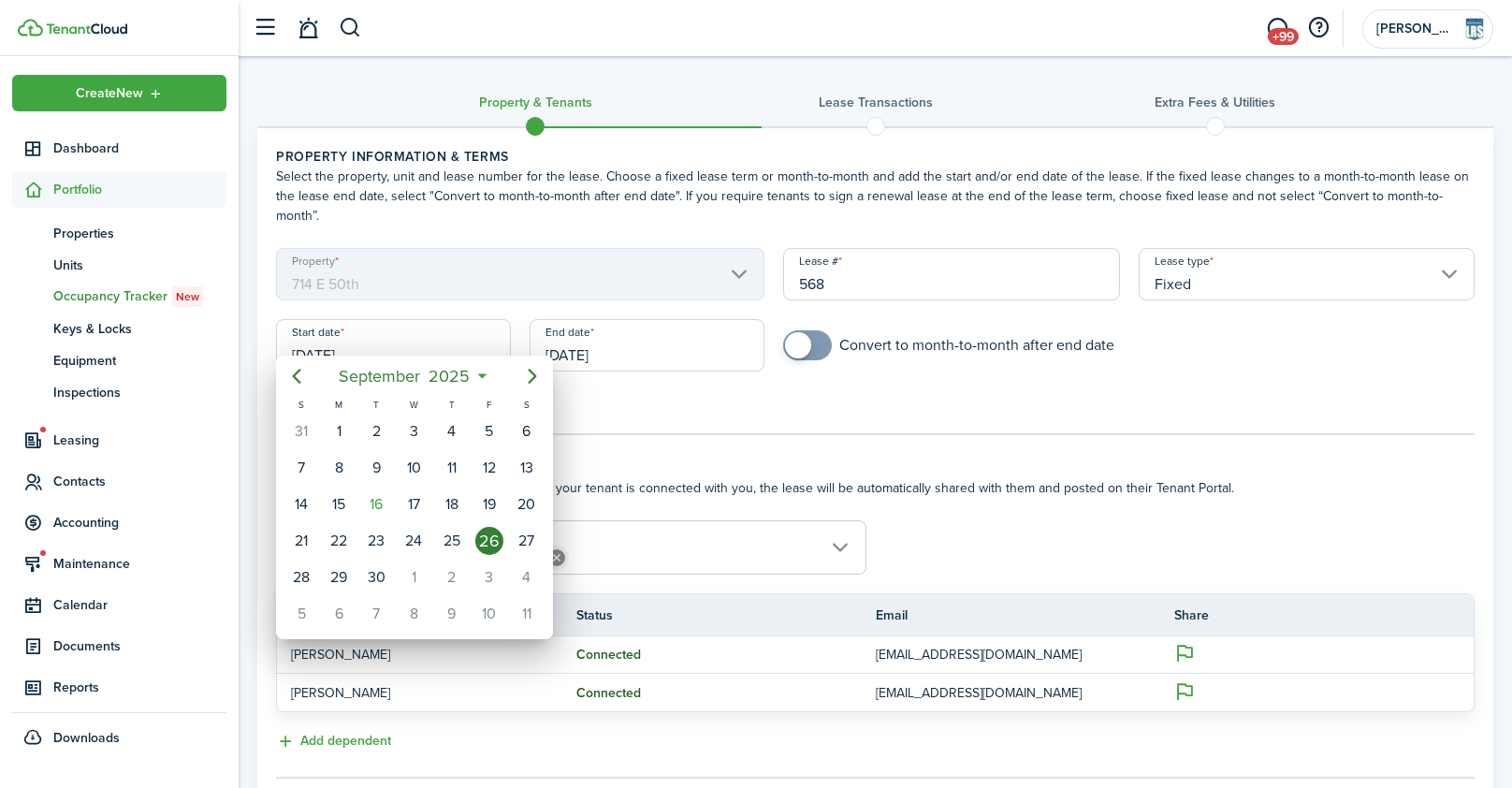
click at [583, 331] on div at bounding box center [756, 394] width 1812 height 1088
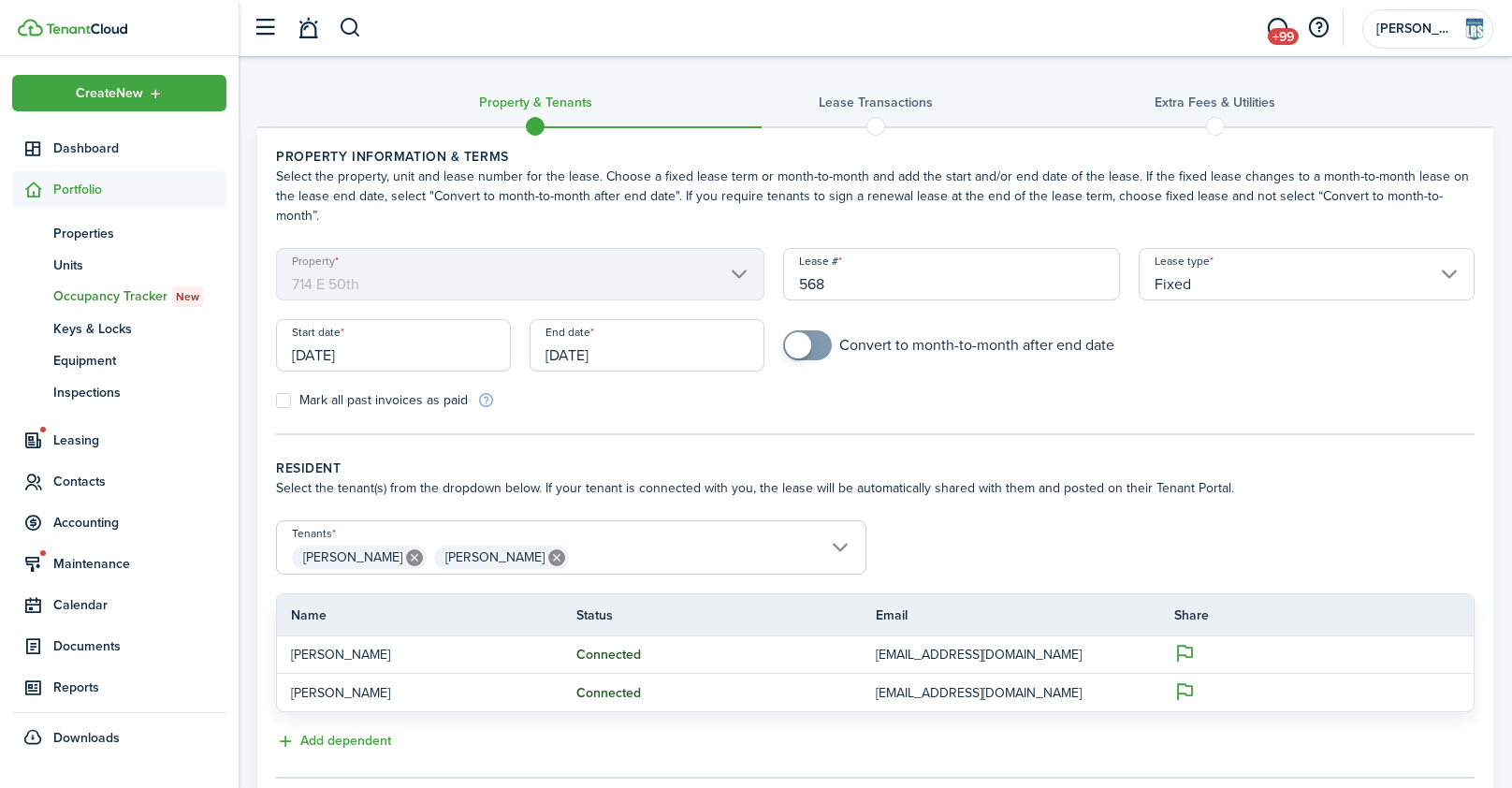
click at [589, 331] on input "[DATE]" at bounding box center [647, 345] width 235 height 52
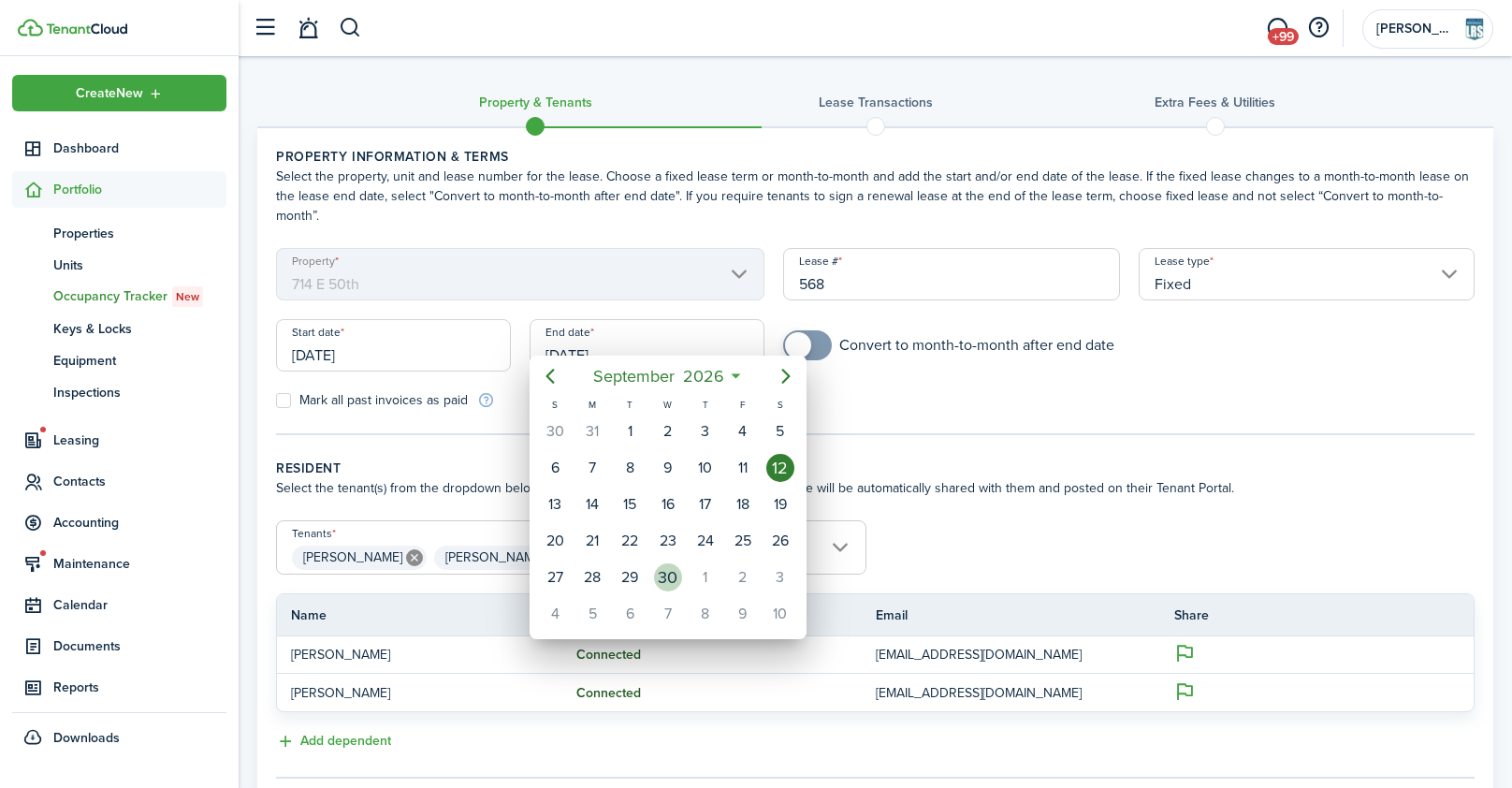
click at [675, 572] on div "30" at bounding box center [668, 578] width 29 height 29
type input "[DATE]"
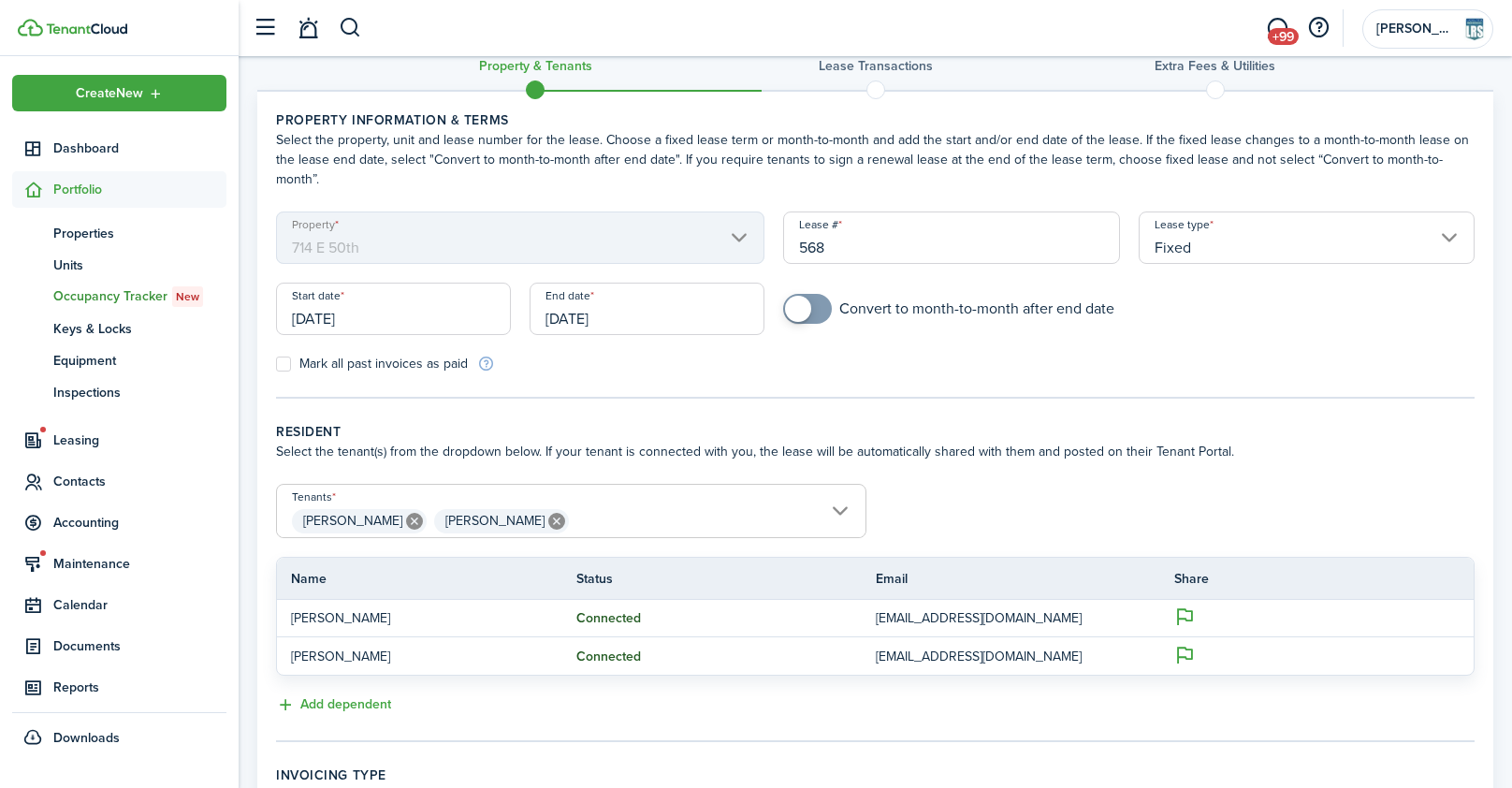
scroll to position [42, 0]
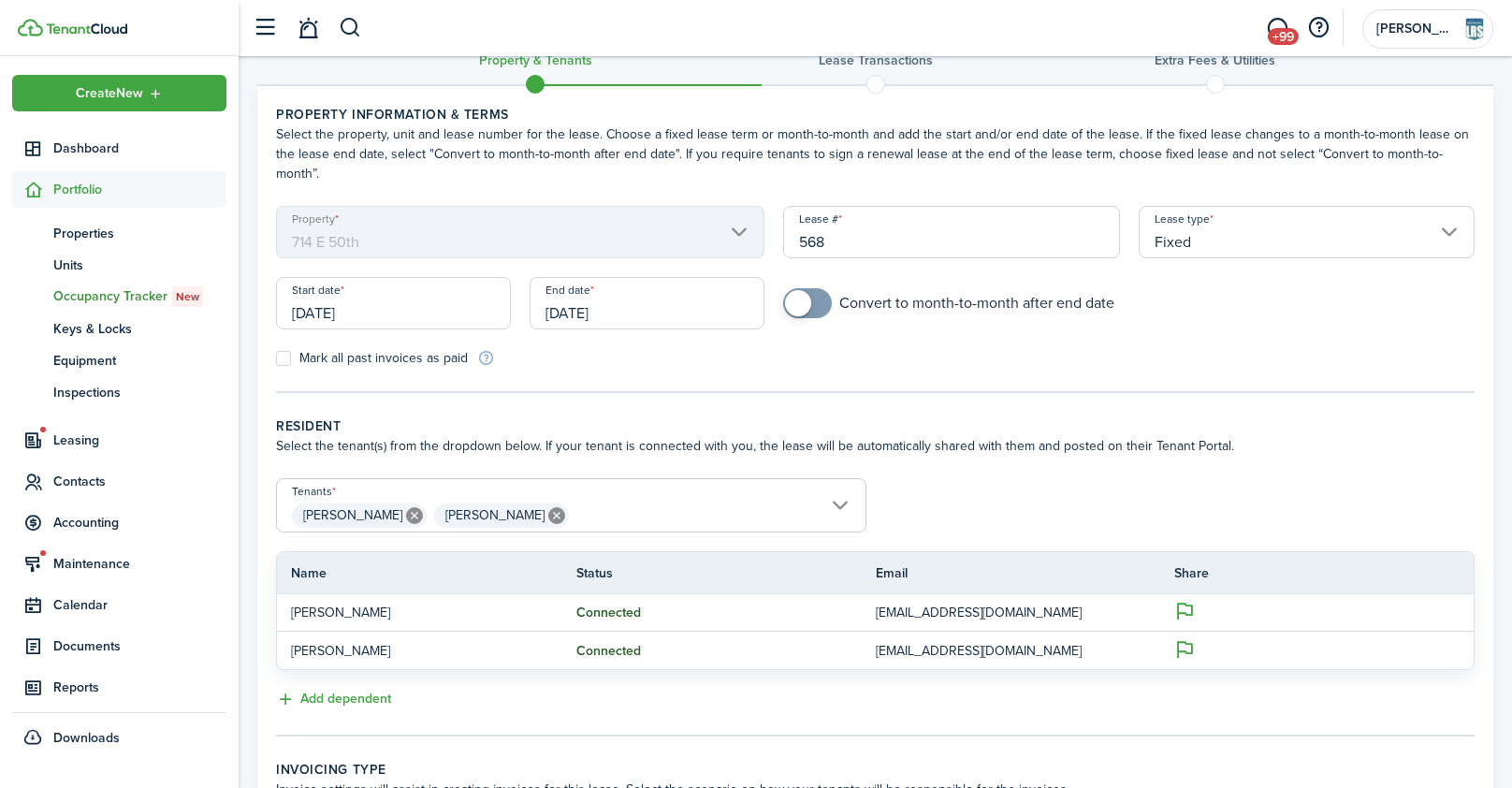
click at [781, 500] on span "[PERSON_NAME] [PERSON_NAME]" at bounding box center [571, 515] width 589 height 31
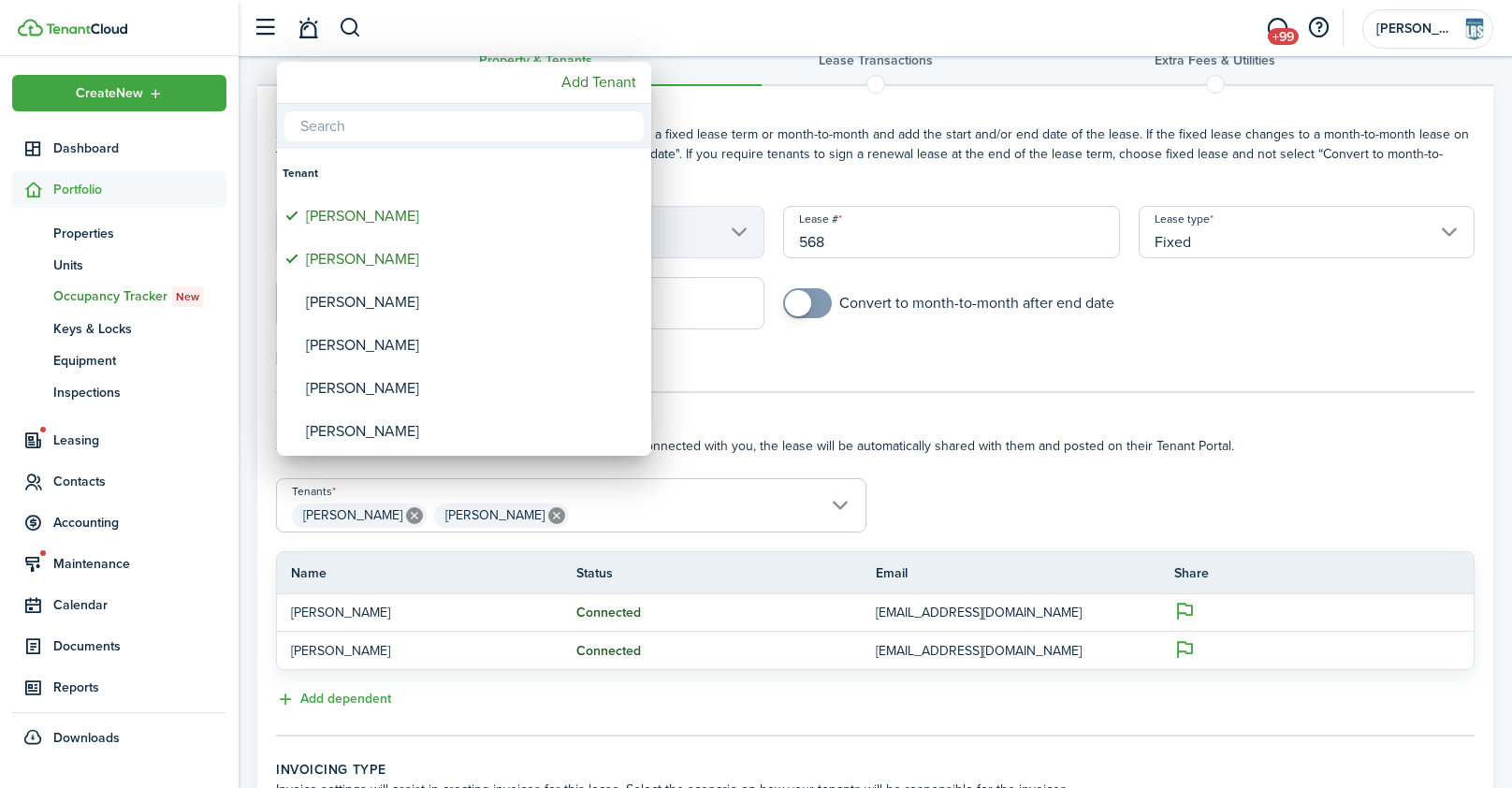
click at [409, 124] on input "text" at bounding box center [464, 126] width 360 height 30
type input "l"
click at [961, 264] on div at bounding box center [756, 394] width 1812 height 1088
